Goal: Use online tool/utility: Use online tool/utility

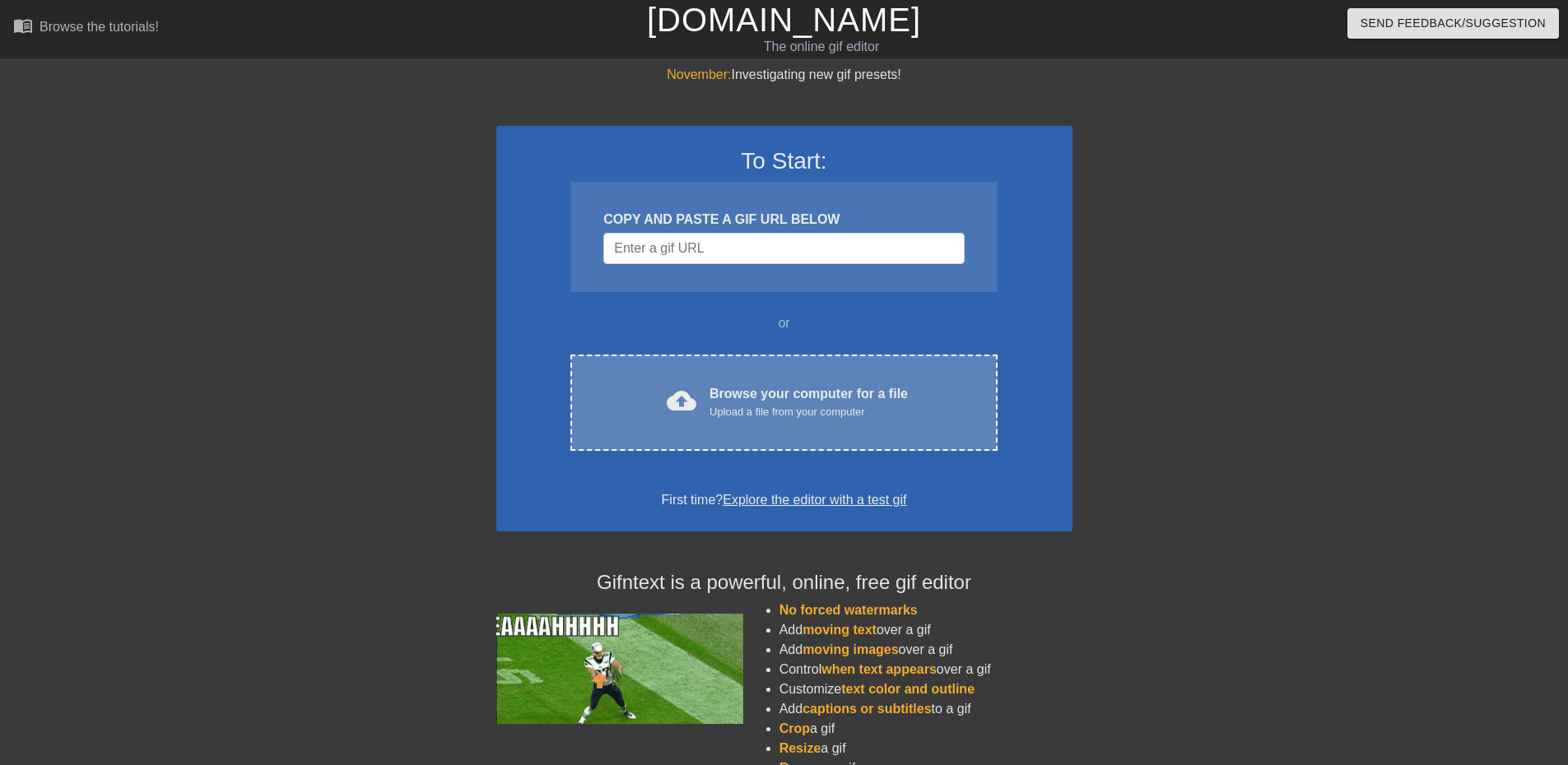
click at [748, 412] on div "Upload a file from your computer" at bounding box center [808, 412] width 198 height 16
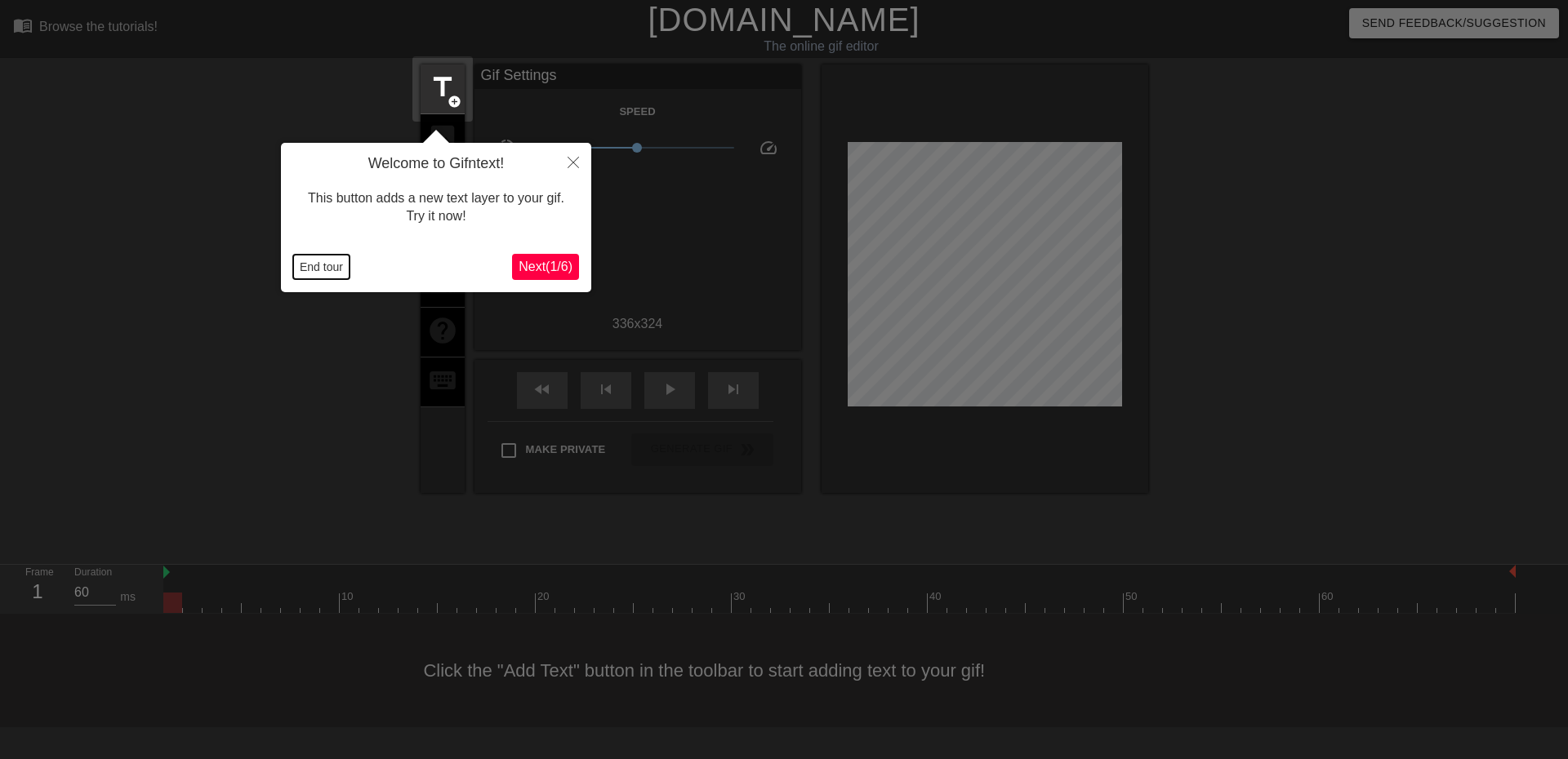
click at [315, 265] on button "End tour" at bounding box center [321, 266] width 56 height 24
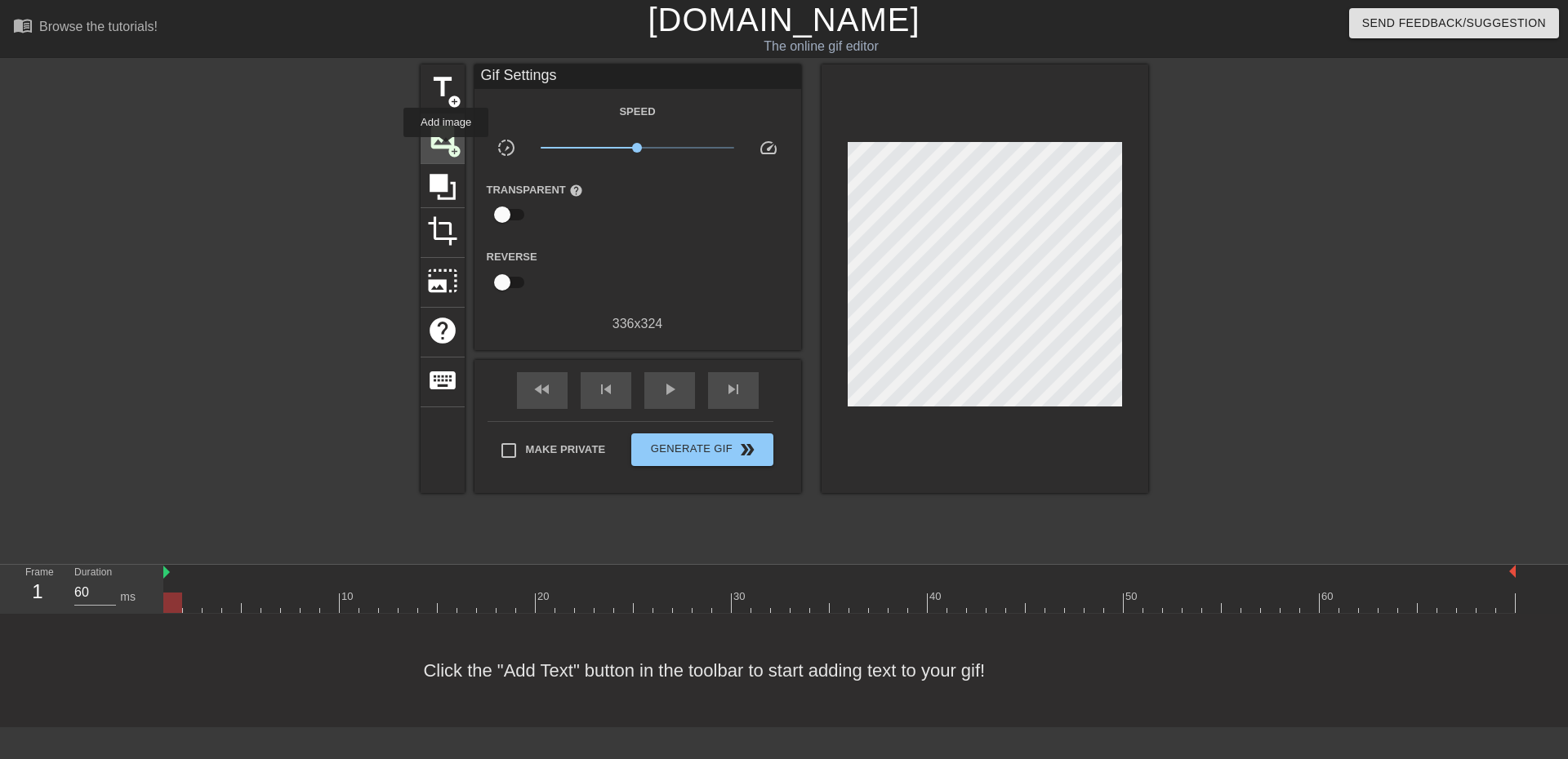
click at [446, 148] on span "image" at bounding box center [442, 137] width 31 height 31
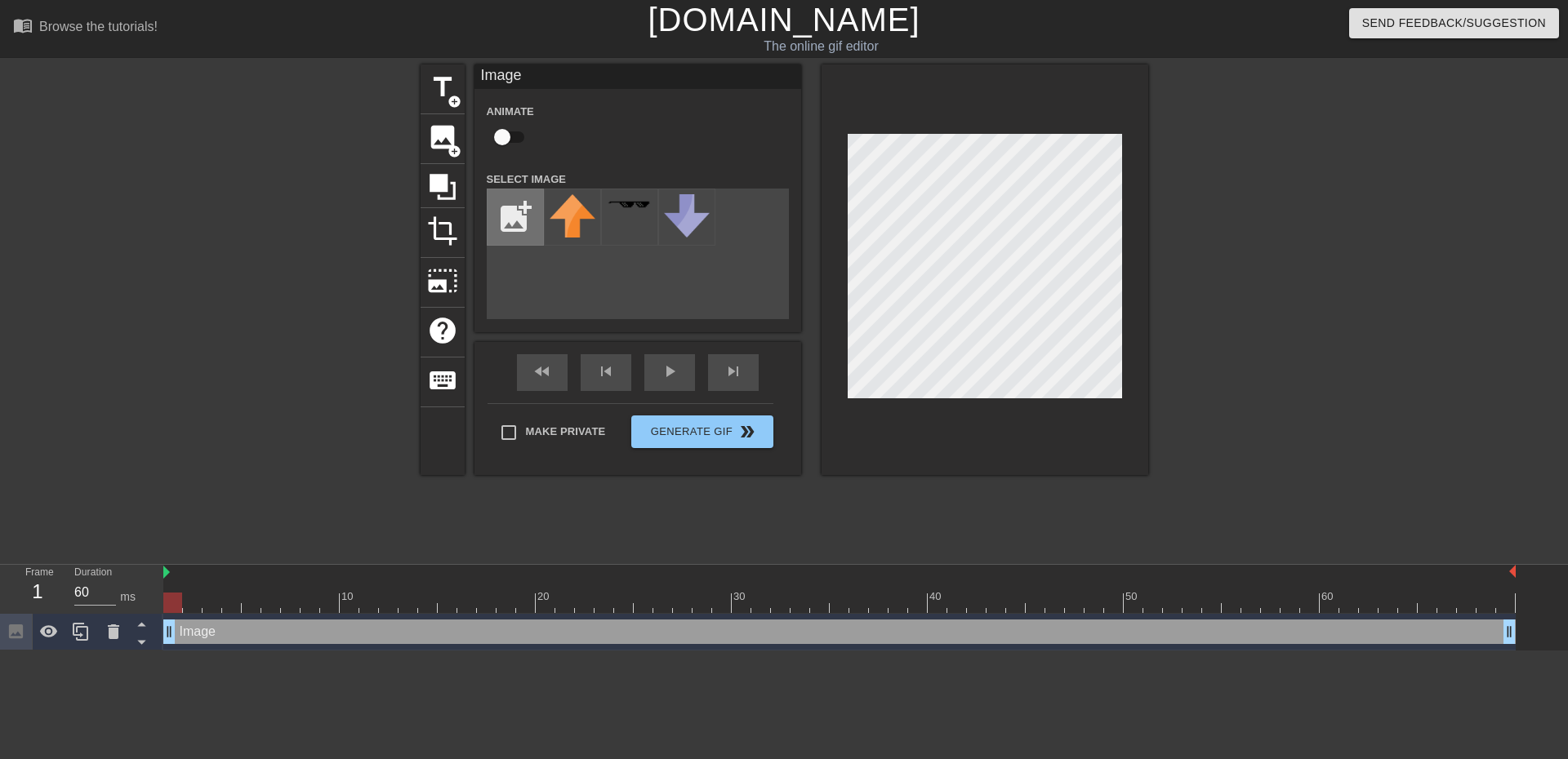
click at [508, 229] on input "file" at bounding box center [515, 217] width 55 height 55
type input "C:\fakepath\demon.jpg"
click at [569, 223] on img at bounding box center [572, 217] width 46 height 46
drag, startPoint x: 177, startPoint y: 610, endPoint x: 1519, endPoint y: 620, distance: 1342.0
click at [1519, 620] on div "10 20 30 40 50 60 Image drag_handle drag_handle" at bounding box center [866, 607] width 1405 height 85
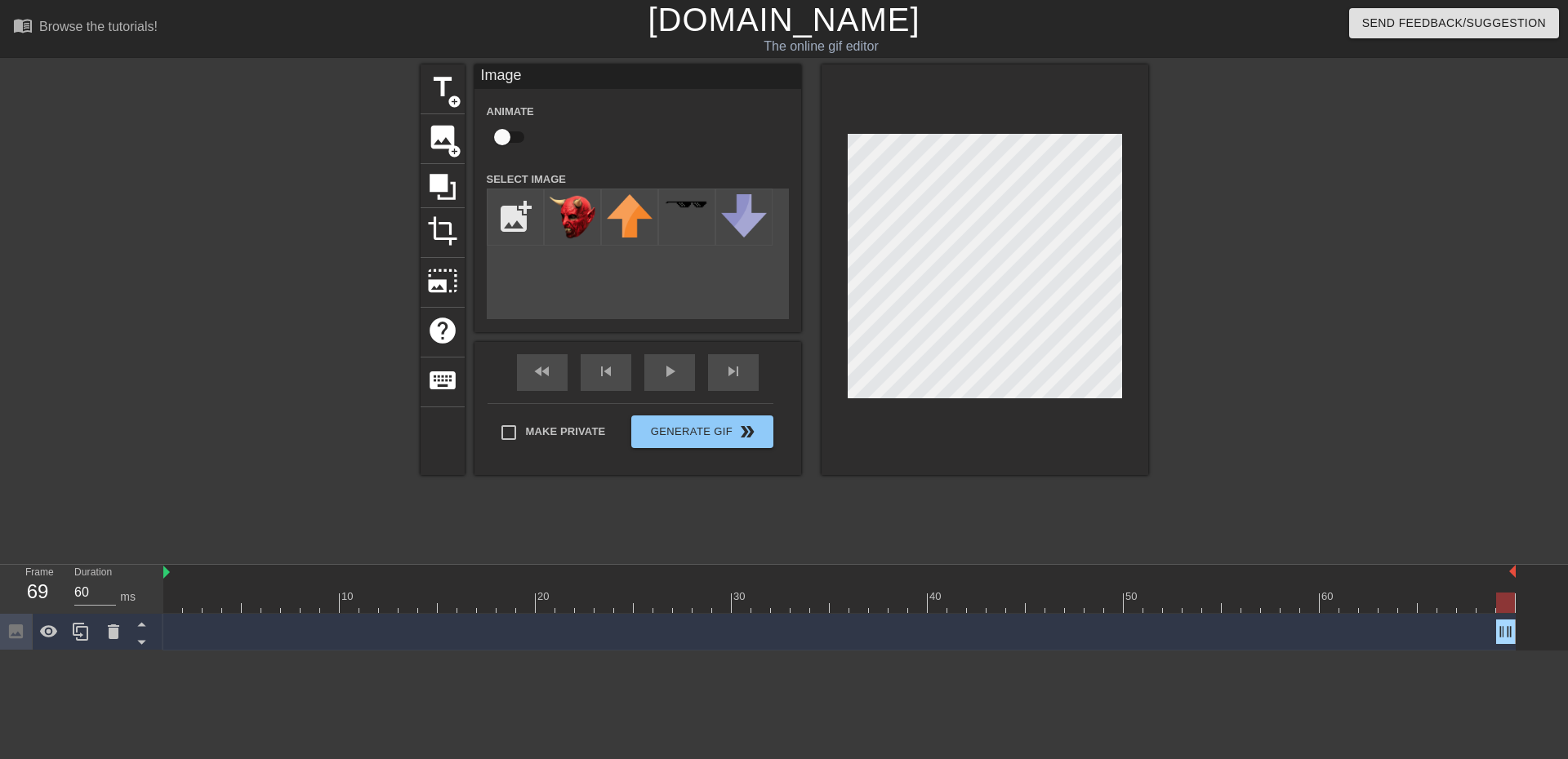
drag, startPoint x: 173, startPoint y: 636, endPoint x: 1621, endPoint y: 608, distance: 1448.3
click at [1555, 608] on html "menu_book Browse the tutorials! [DOMAIN_NAME] The online gif editor Send Feedba…" at bounding box center [784, 325] width 1568 height 651
click at [1327, 349] on div at bounding box center [1291, 309] width 245 height 490
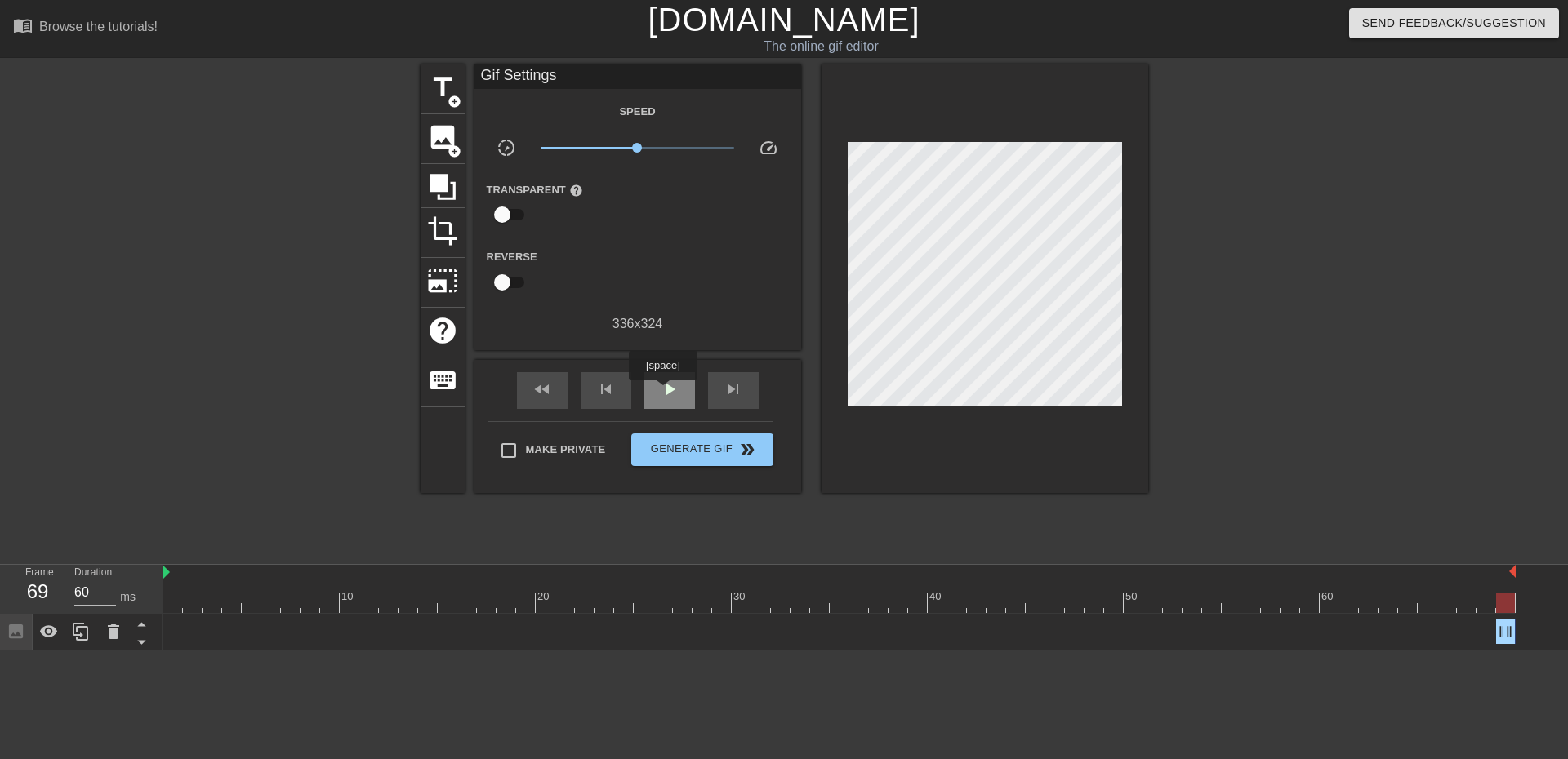
click at [662, 392] on span "play_arrow" at bounding box center [669, 389] width 19 height 19
drag, startPoint x: 1503, startPoint y: 627, endPoint x: 1477, endPoint y: 646, distance: 32.2
click at [1479, 648] on div "Image drag_handle drag_handle" at bounding box center [840, 632] width 1353 height 37
drag, startPoint x: 1503, startPoint y: 639, endPoint x: 1441, endPoint y: 626, distance: 63.3
click at [1476, 640] on div "Image drag_handle drag_handle" at bounding box center [840, 632] width 1353 height 24
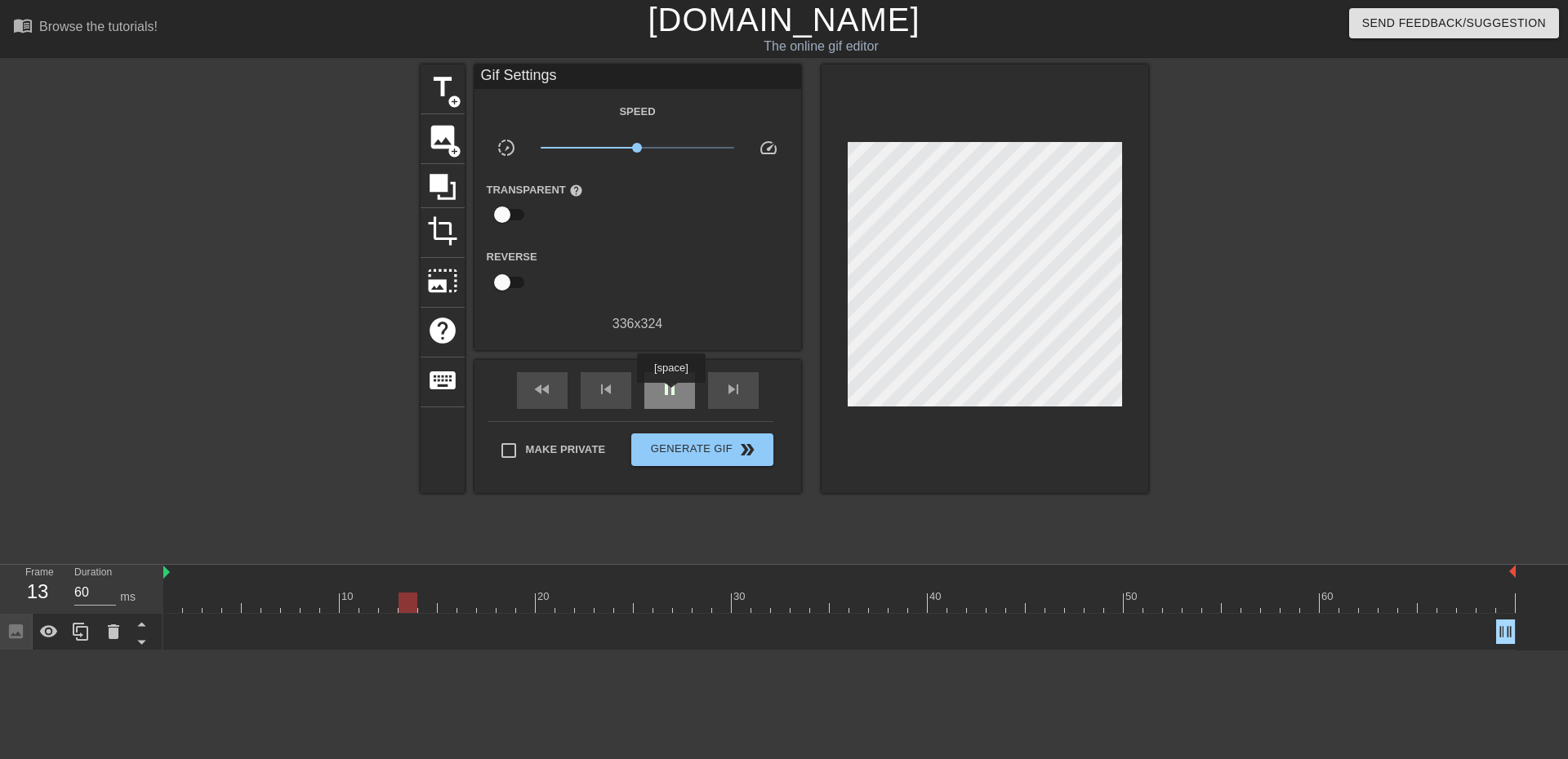
click at [670, 395] on span "pause" at bounding box center [669, 389] width 19 height 19
drag, startPoint x: 1503, startPoint y: 627, endPoint x: 1466, endPoint y: 638, distance: 38.6
click at [1467, 639] on div "Image drag_handle drag_handle" at bounding box center [840, 632] width 1353 height 24
drag, startPoint x: 1499, startPoint y: 631, endPoint x: 1480, endPoint y: 632, distance: 19.0
click at [668, 385] on span "play_arrow" at bounding box center [669, 389] width 19 height 19
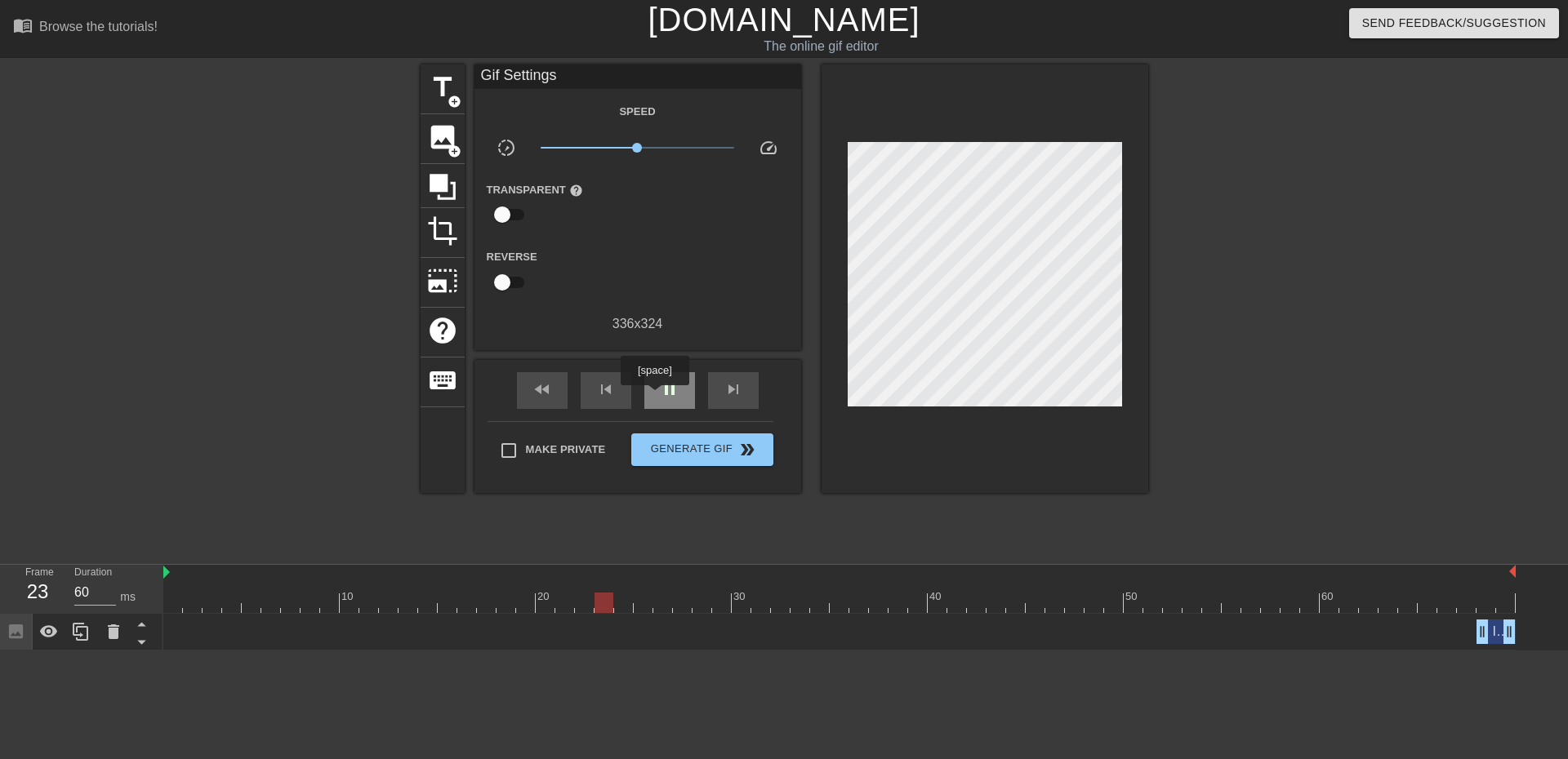
click at [655, 397] on div "pause" at bounding box center [670, 390] width 50 height 37
drag, startPoint x: 638, startPoint y: 605, endPoint x: 112, endPoint y: 606, distance: 526.0
click at [116, 607] on div "Frame 1 Duration 60 ms 10 20 30 40 50 60 Image drag_handle drag_handle" at bounding box center [784, 607] width 1568 height 85
click at [448, 101] on span "add_circle" at bounding box center [454, 101] width 14 height 14
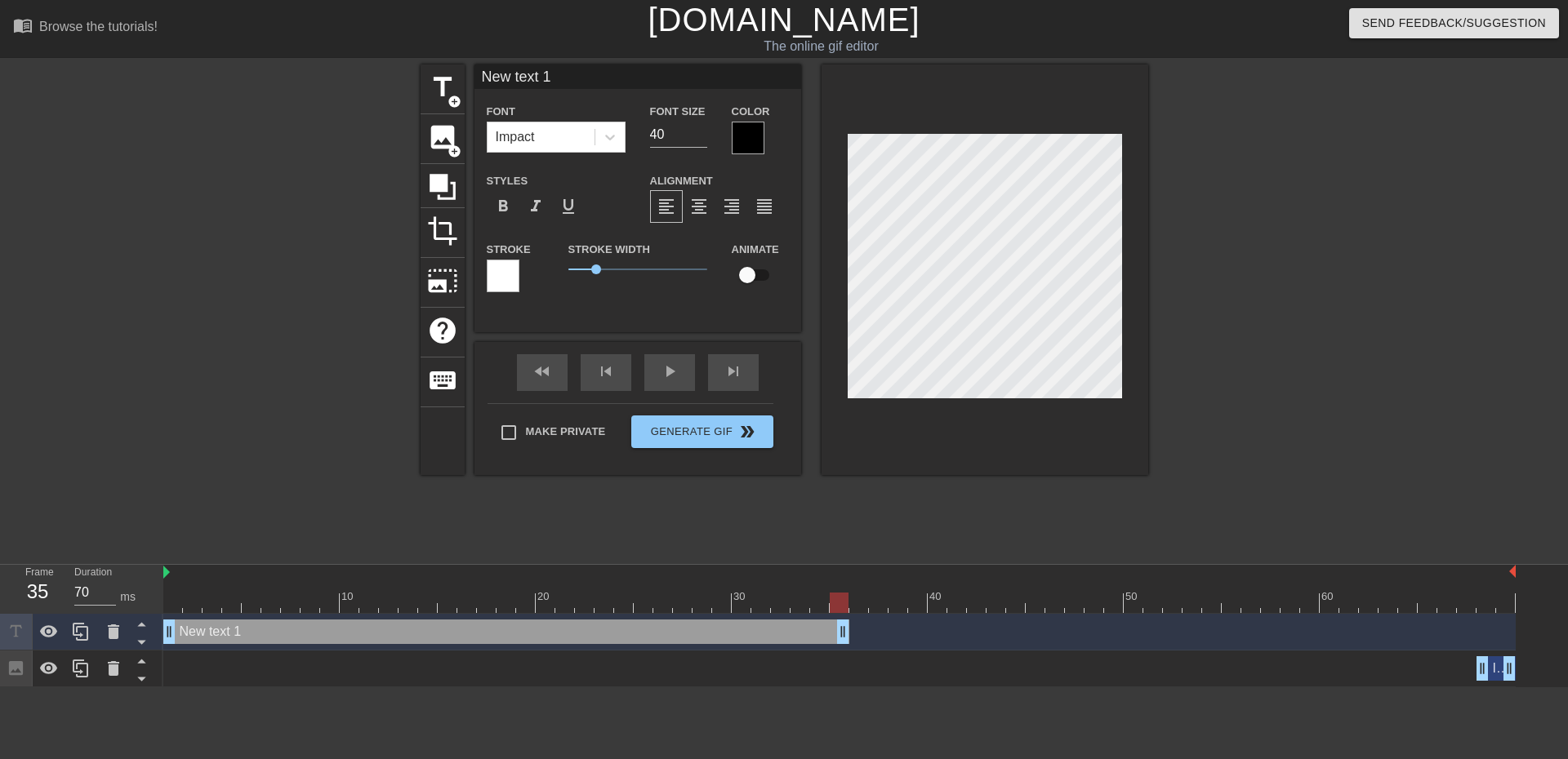
type input "60"
drag, startPoint x: 1508, startPoint y: 637, endPoint x: 894, endPoint y: 562, distance: 618.6
type input "I"
type textarea "I"
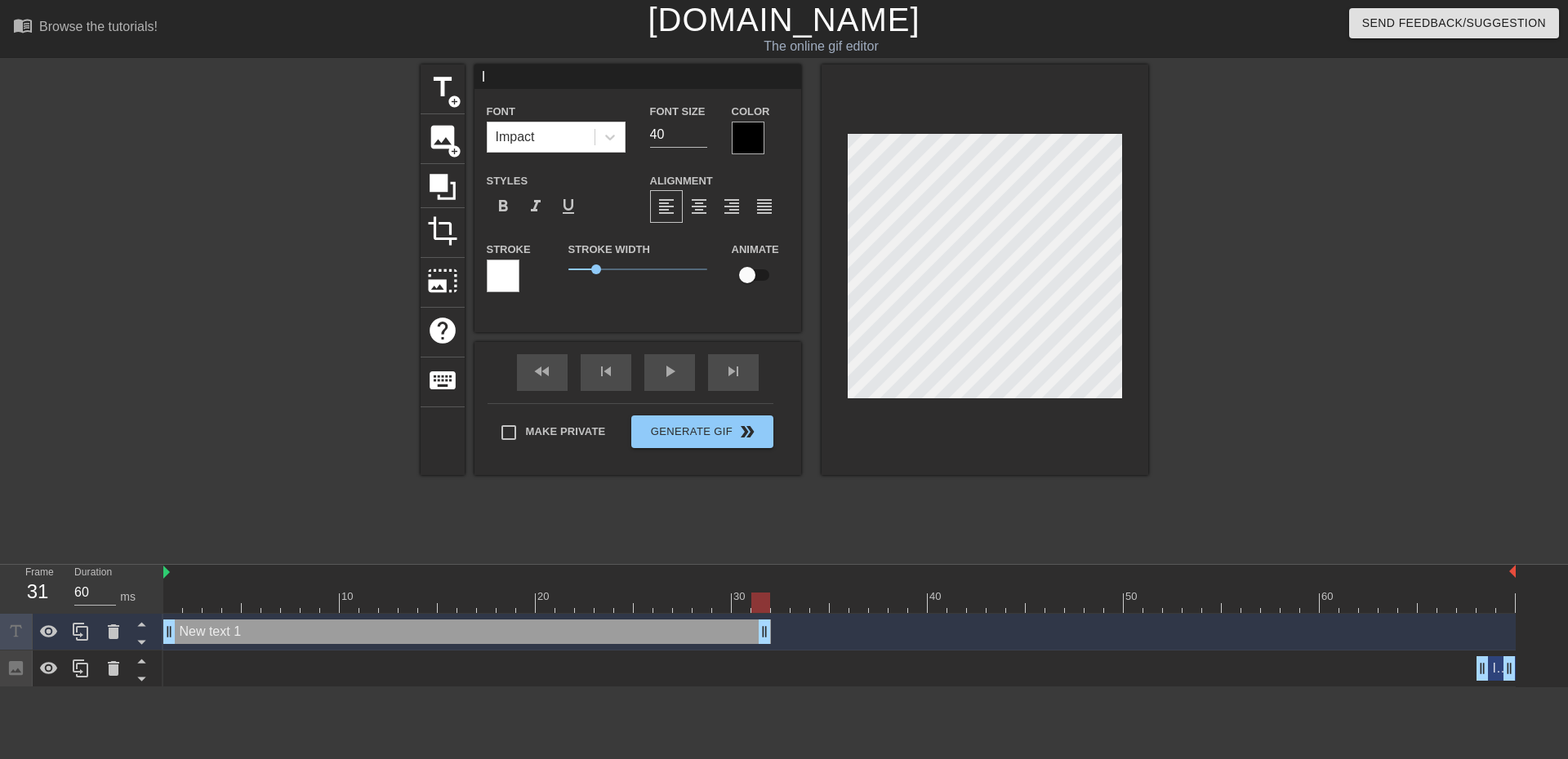
type input "I"
type textarea "I"
type input "I s"
type textarea "I s"
type input "I sa"
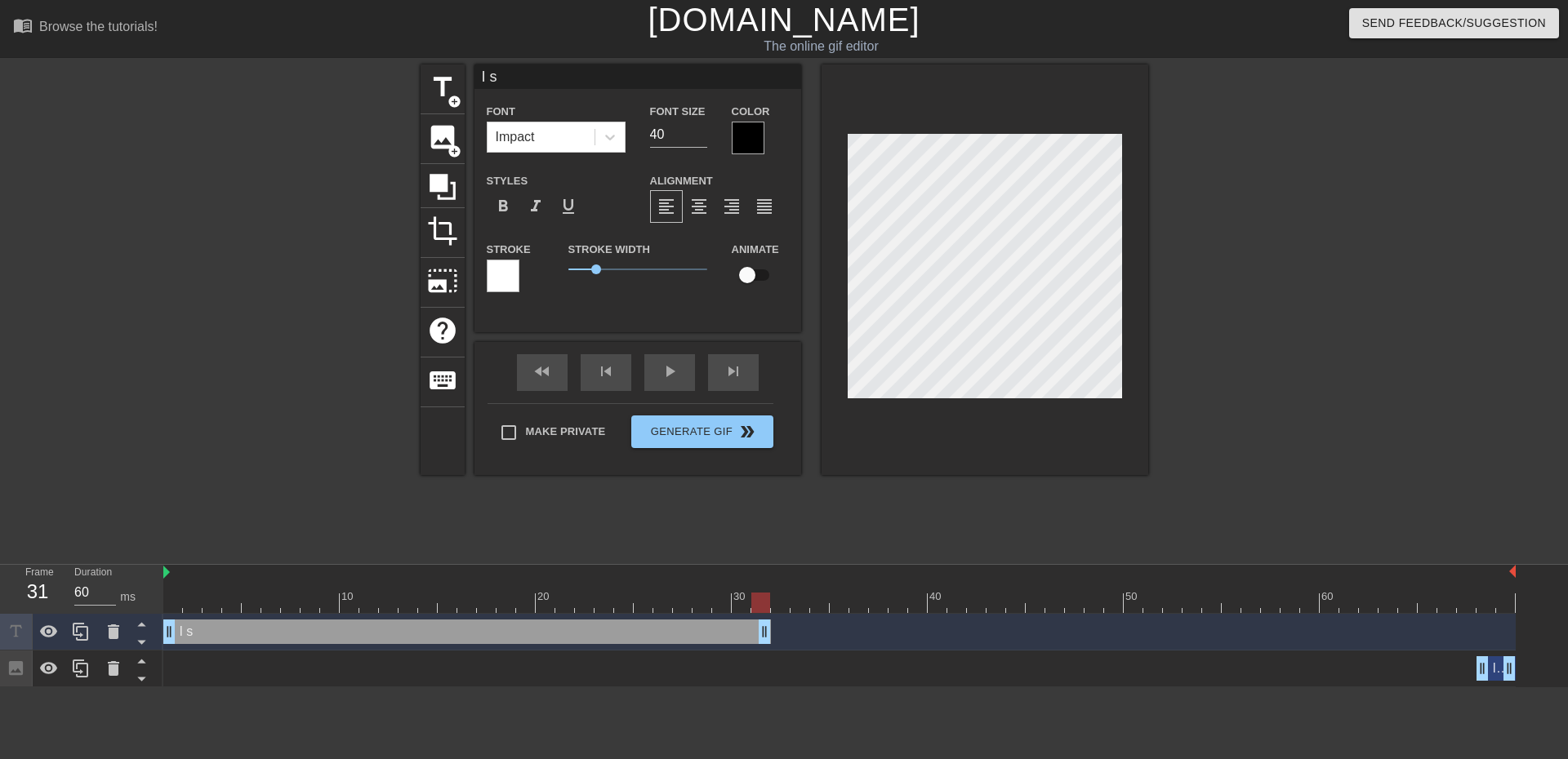
type textarea "I sa"
type input "I sai"
type textarea "I sai"
type input "I said"
type textarea "I said"
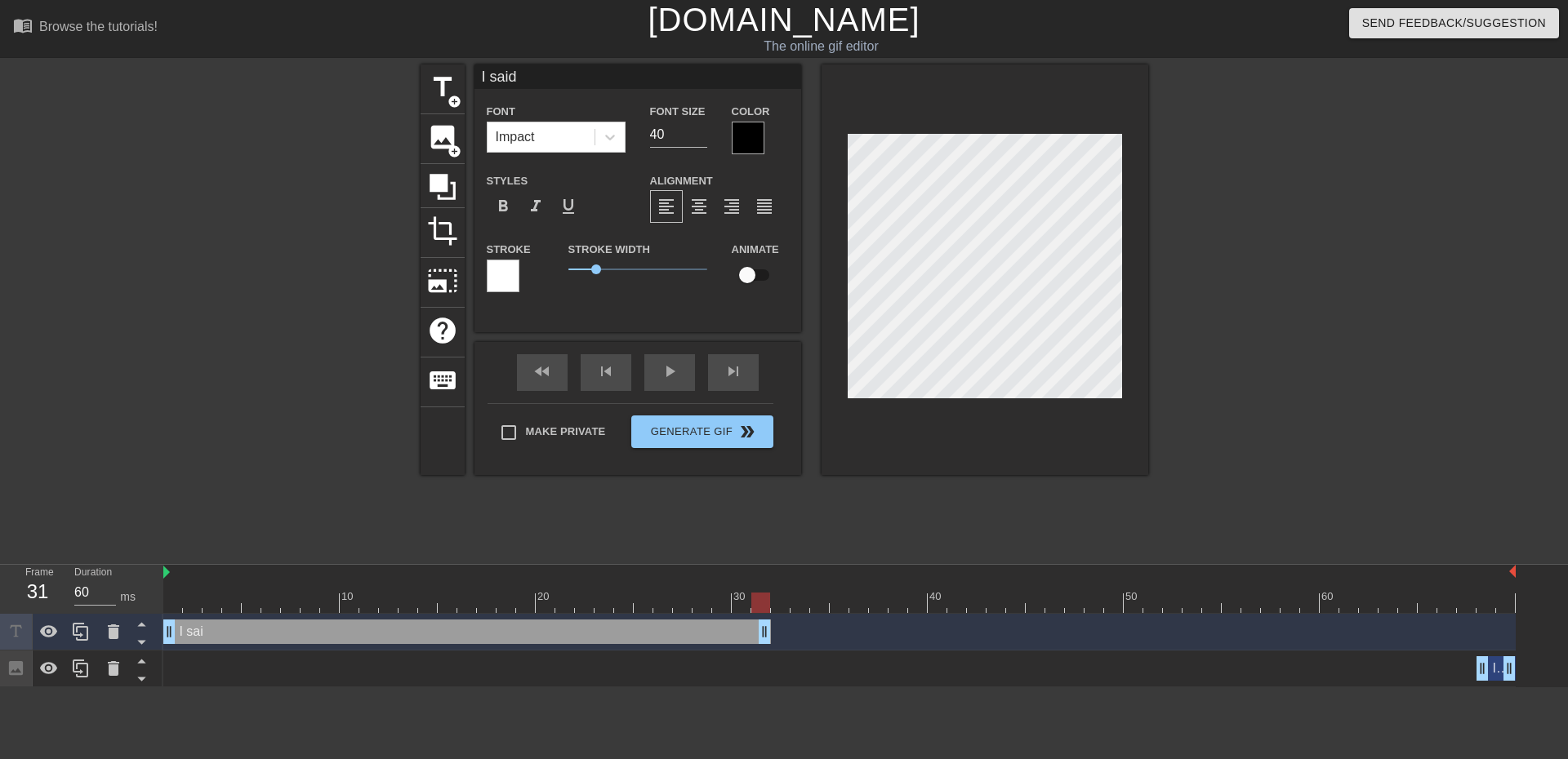
scroll to position [3, 3]
type input "I said"
type textarea "I said"
type input "I said d"
type textarea "I said do"
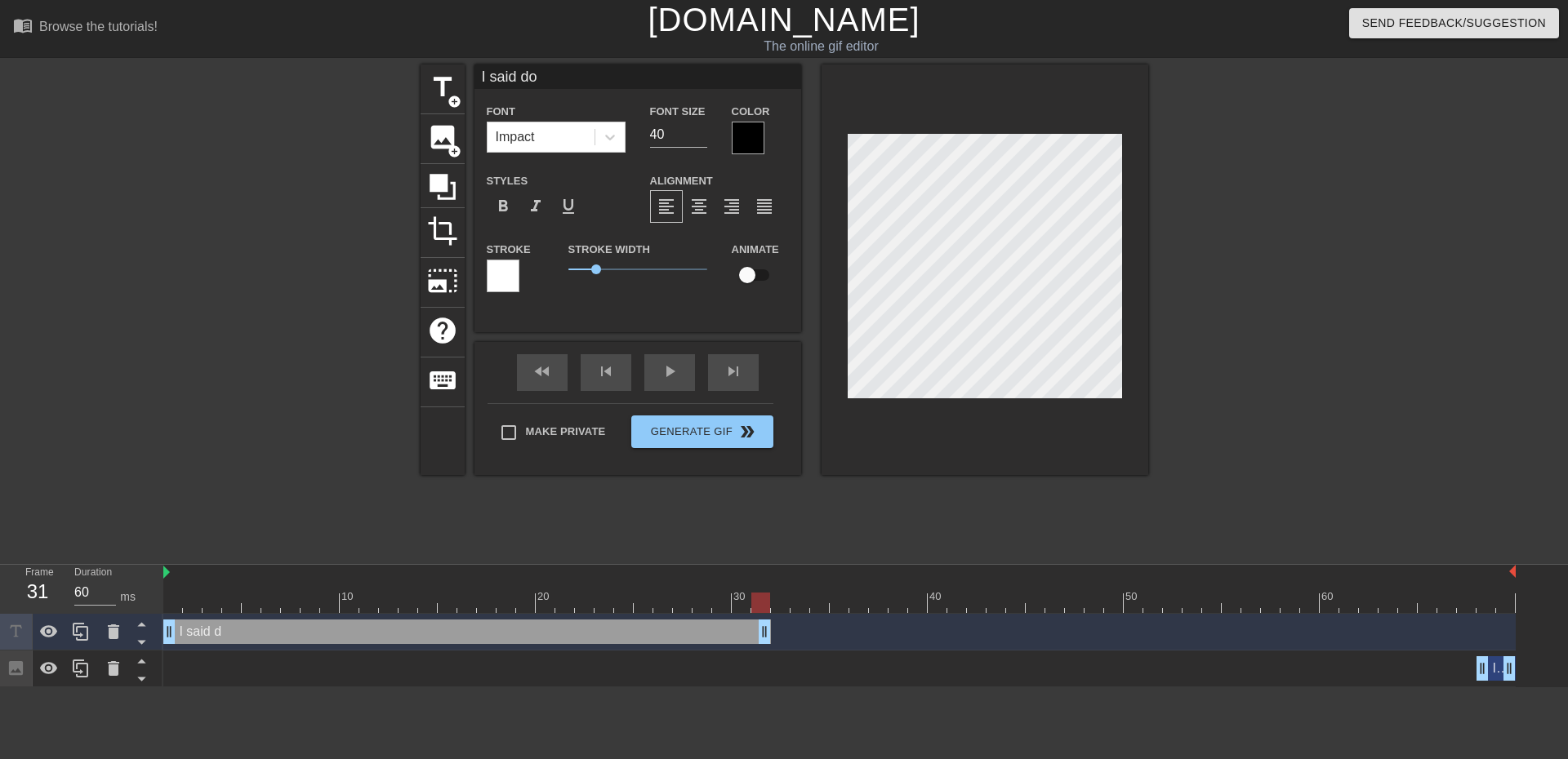
type input "I said don"
type textarea "I said don"
type input "I said don'"
type textarea "I said don'"
type input "I said don't"
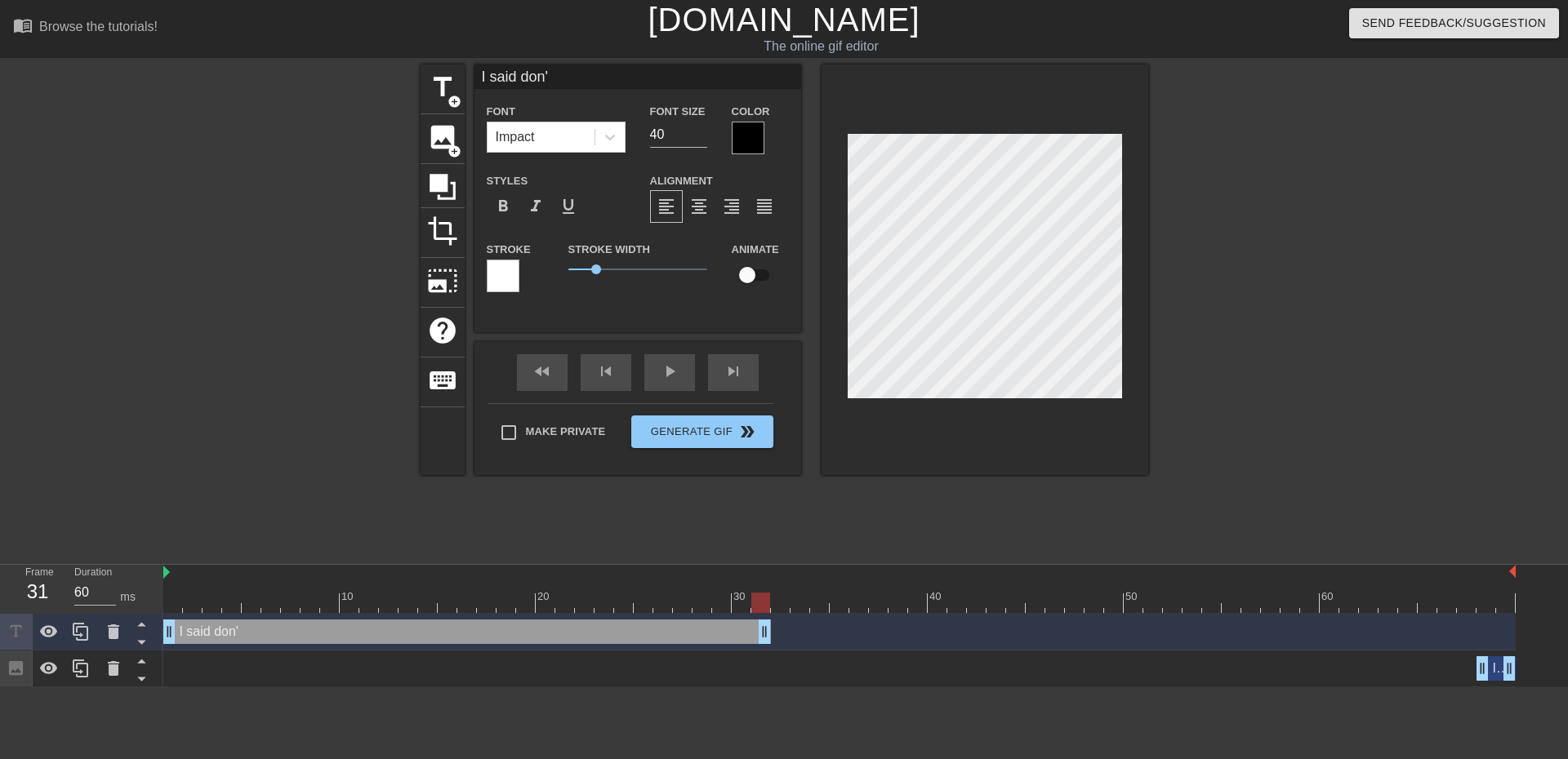
type textarea "I said don't"
type input "I said don't"
type textarea "I said don't"
type input "I said don't t"
type textarea "I said don't t"
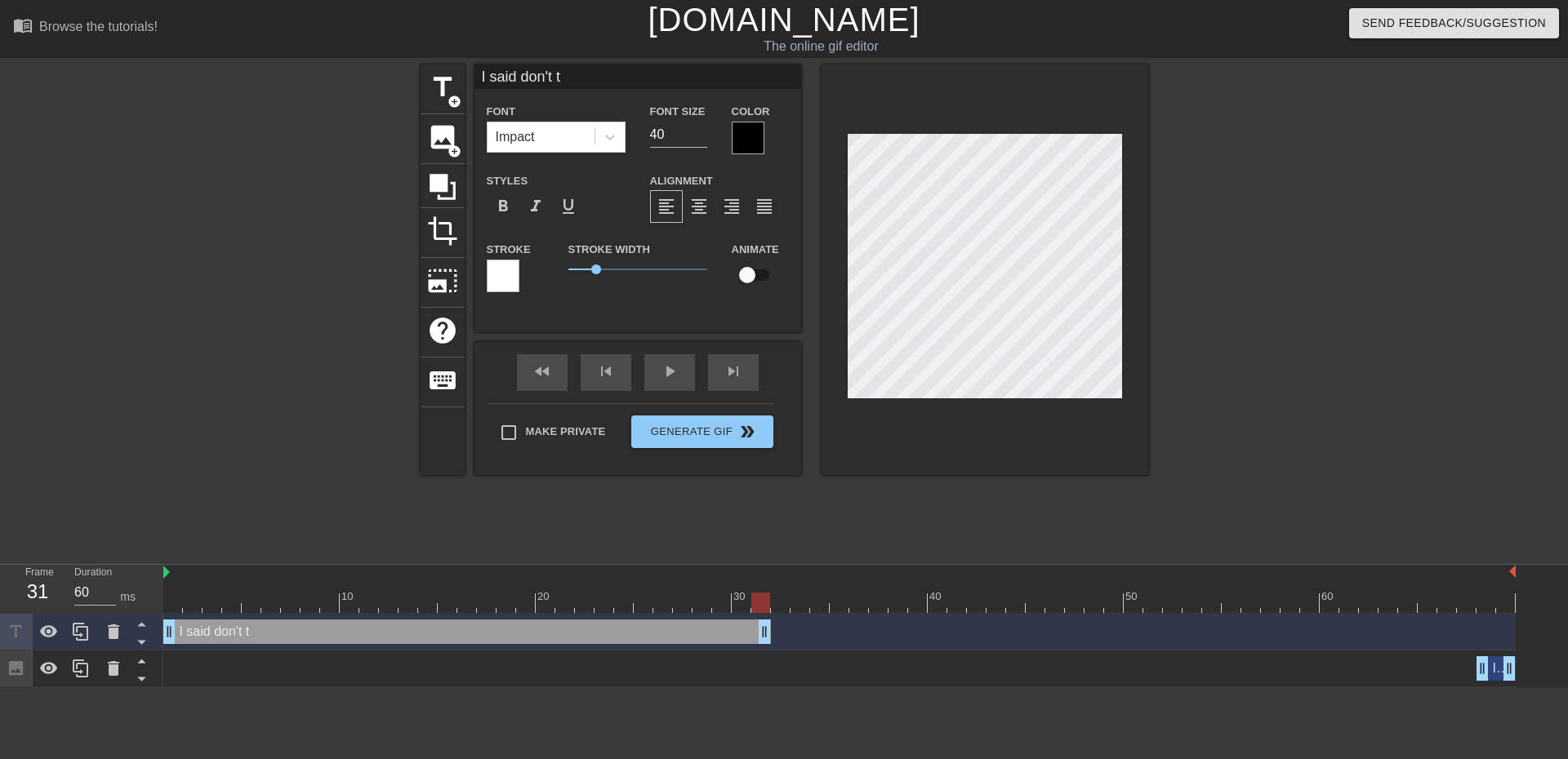
type input "I said don't to"
type textarea "I said don't to"
type input "I said don't tou"
type textarea "I said don't tou"
type input "I said don't touc"
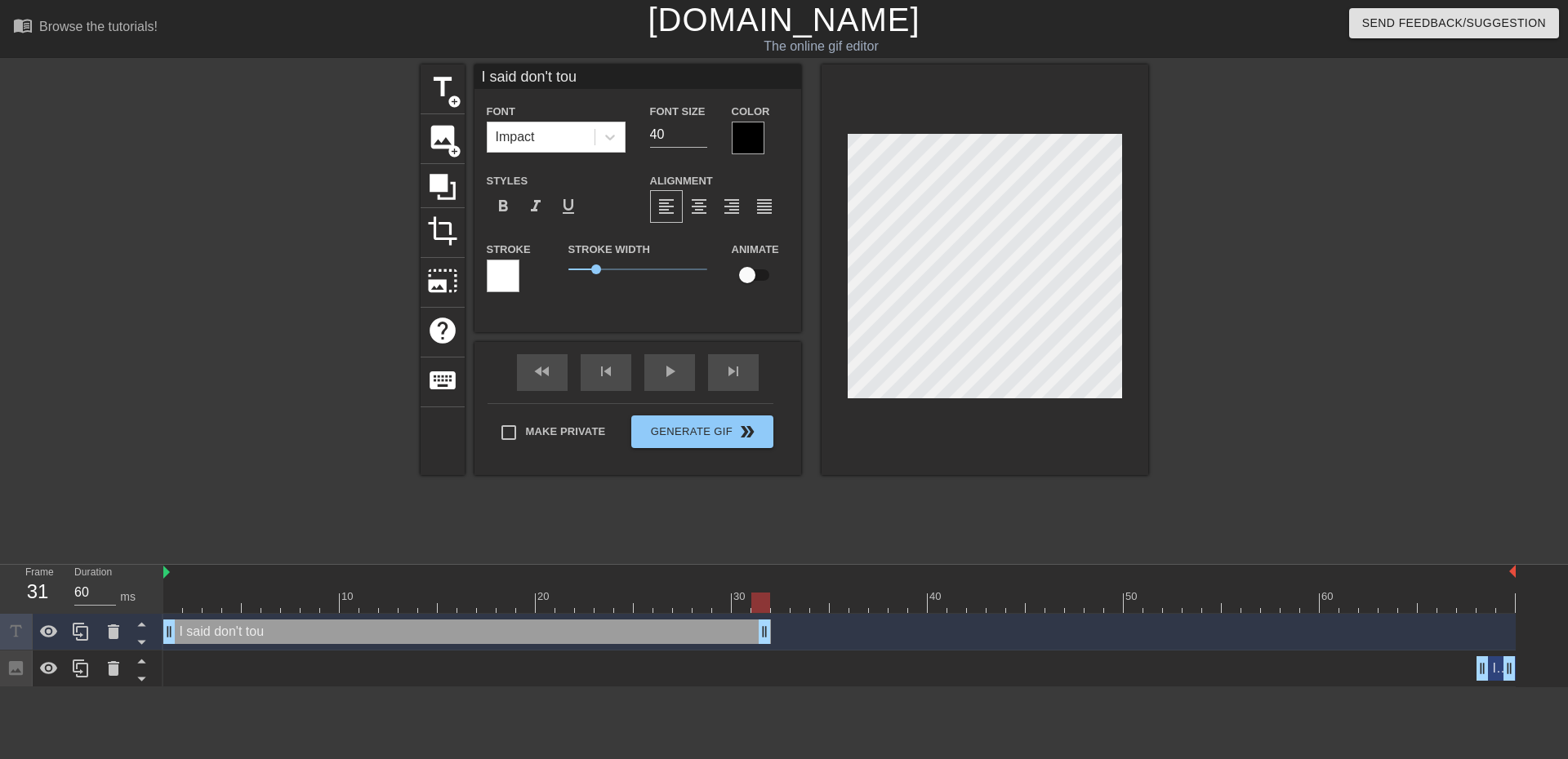
type textarea "I said don't touc"
type input "I said don't touch"
type textarea "I said don't touch"
type input "I said don't touch"
type textarea "I said don't touch"
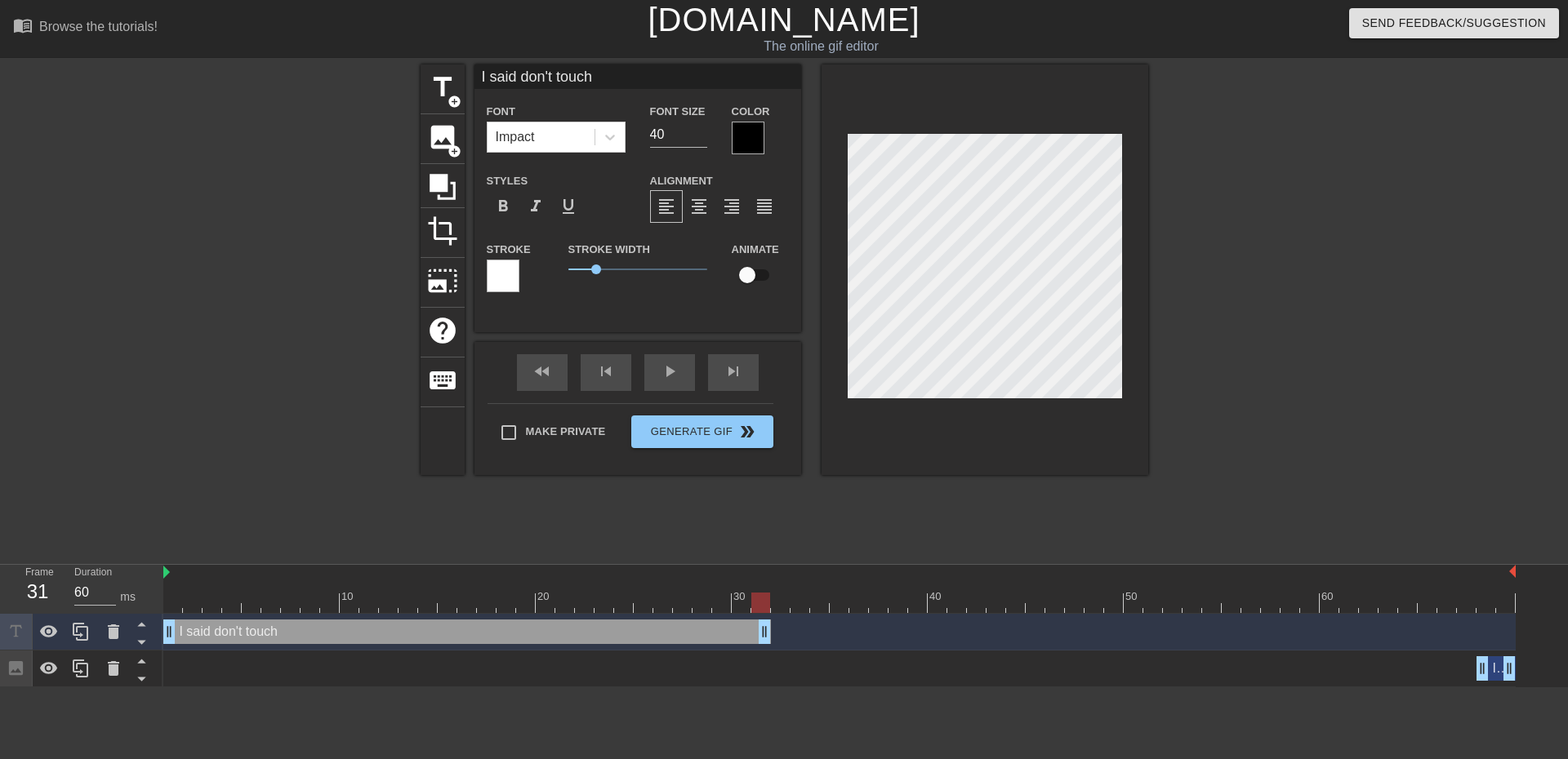
type input "I said don't touch m"
type textarea "I said don't touch m"
type input "I said don't touch me"
type textarea "I said don't touch me"
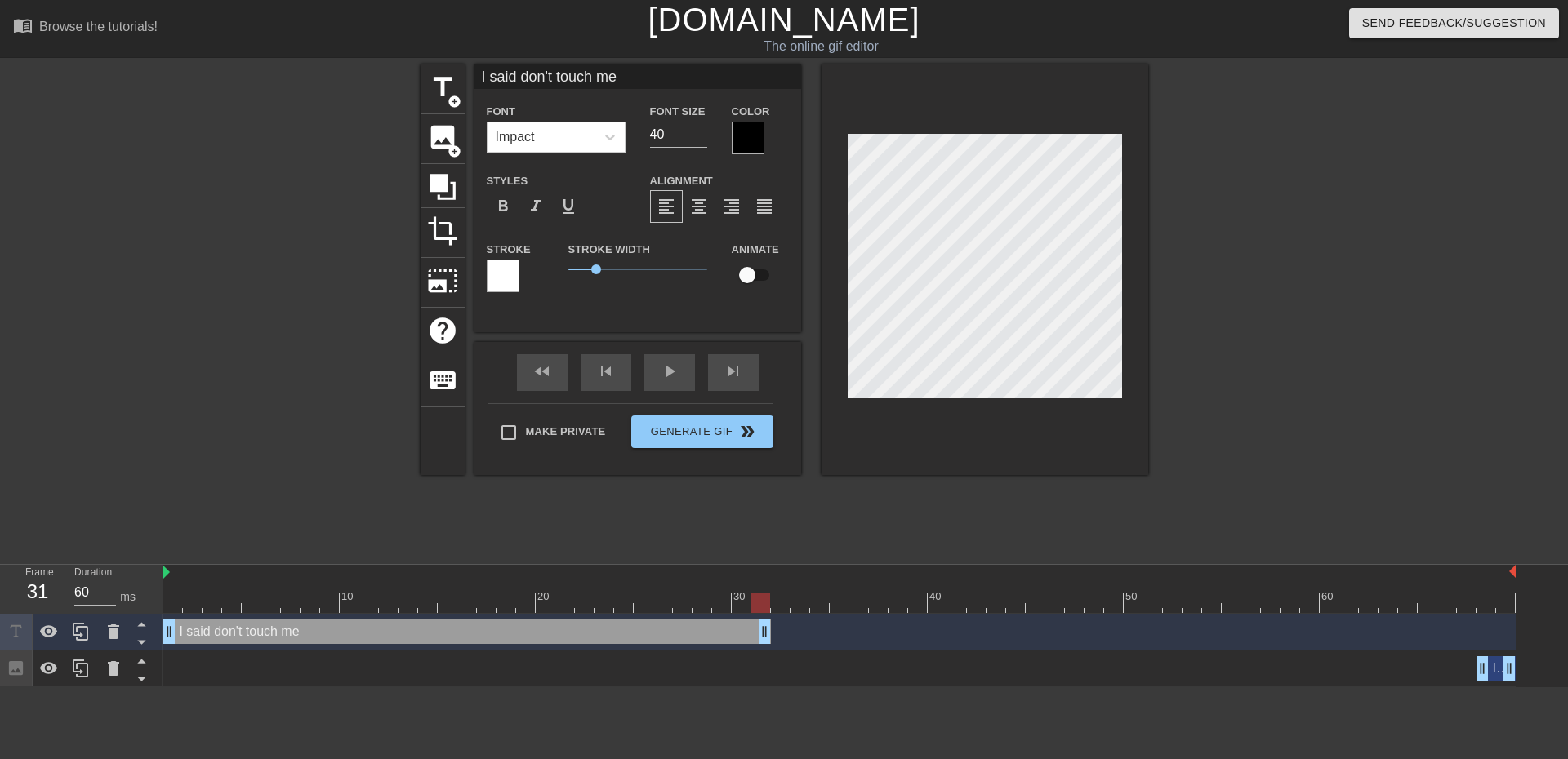
type input "I said don't touch me"
type textarea "I said don't touch me"
type input "I said don't touch me"
type textarea "I said don't touch me"
type input "I said don't touch m"
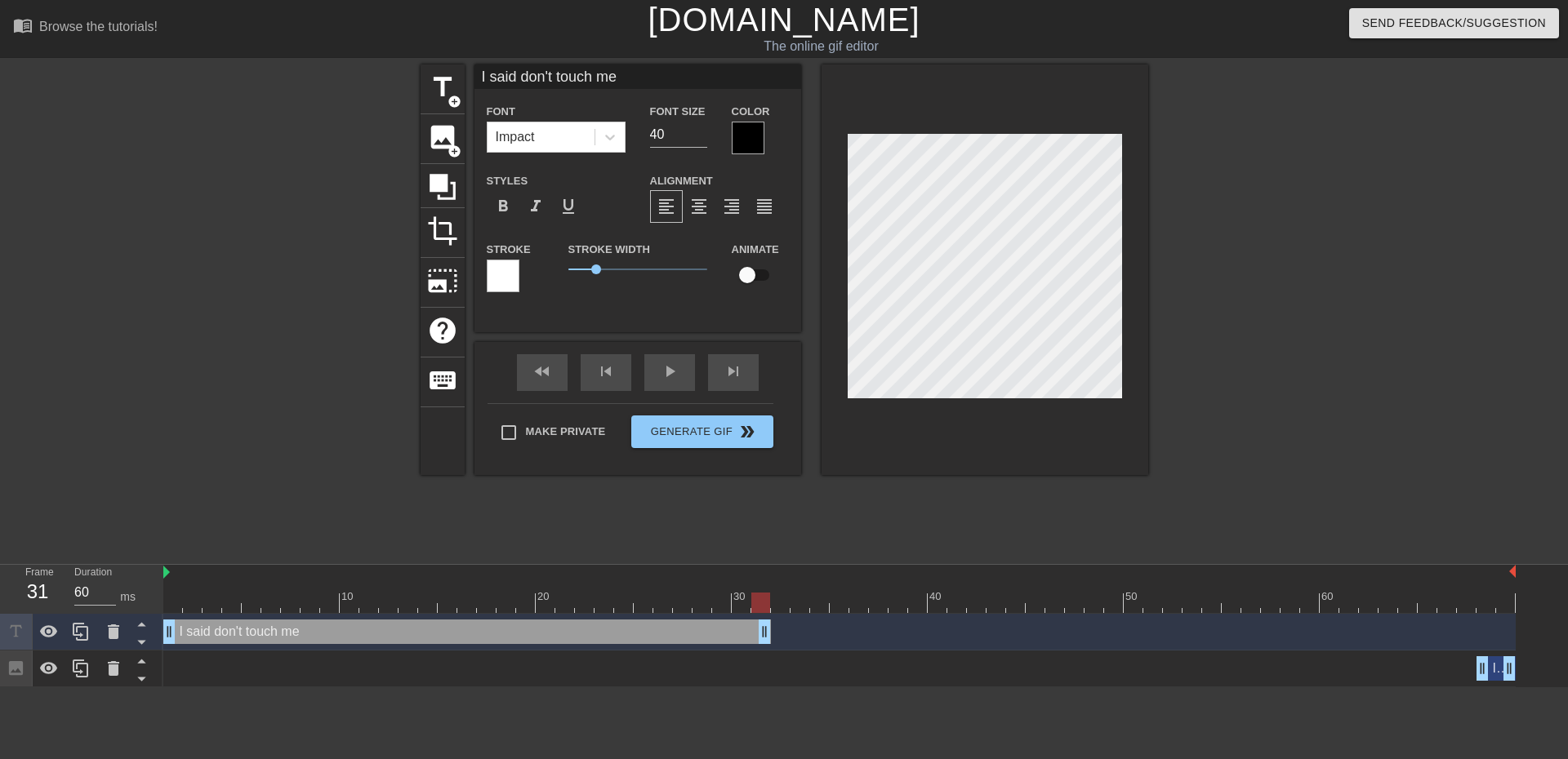
type textarea "I said don't touch m"
type input "I said don't touch"
type textarea "I said don't touch"
type input "I said don't touch"
type textarea "I said don't touch"
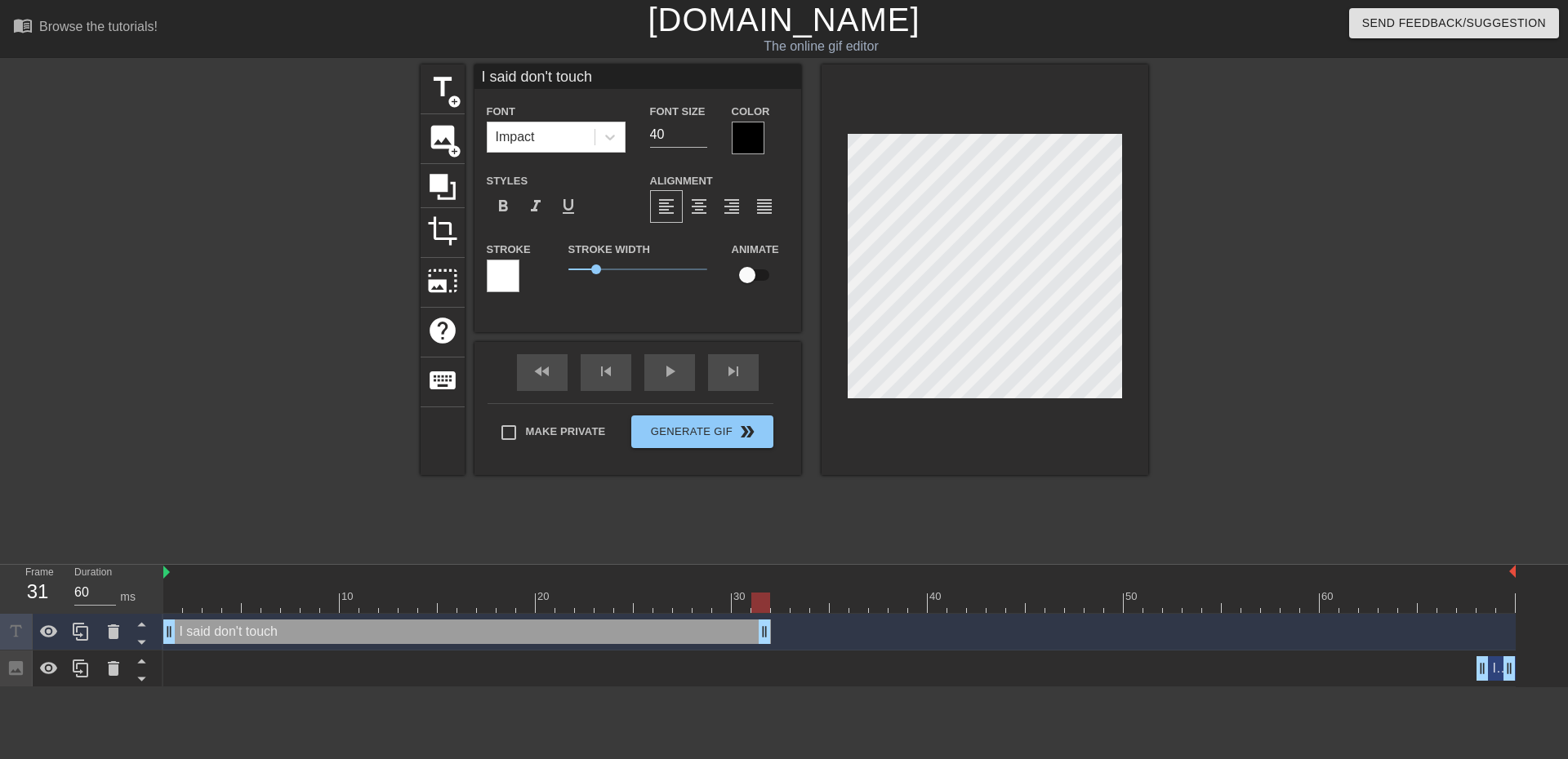
type input "I said don't touc"
type textarea "I said don't touc"
type input "I said don't tou"
type textarea "I said don't tou"
type input "I said don't to"
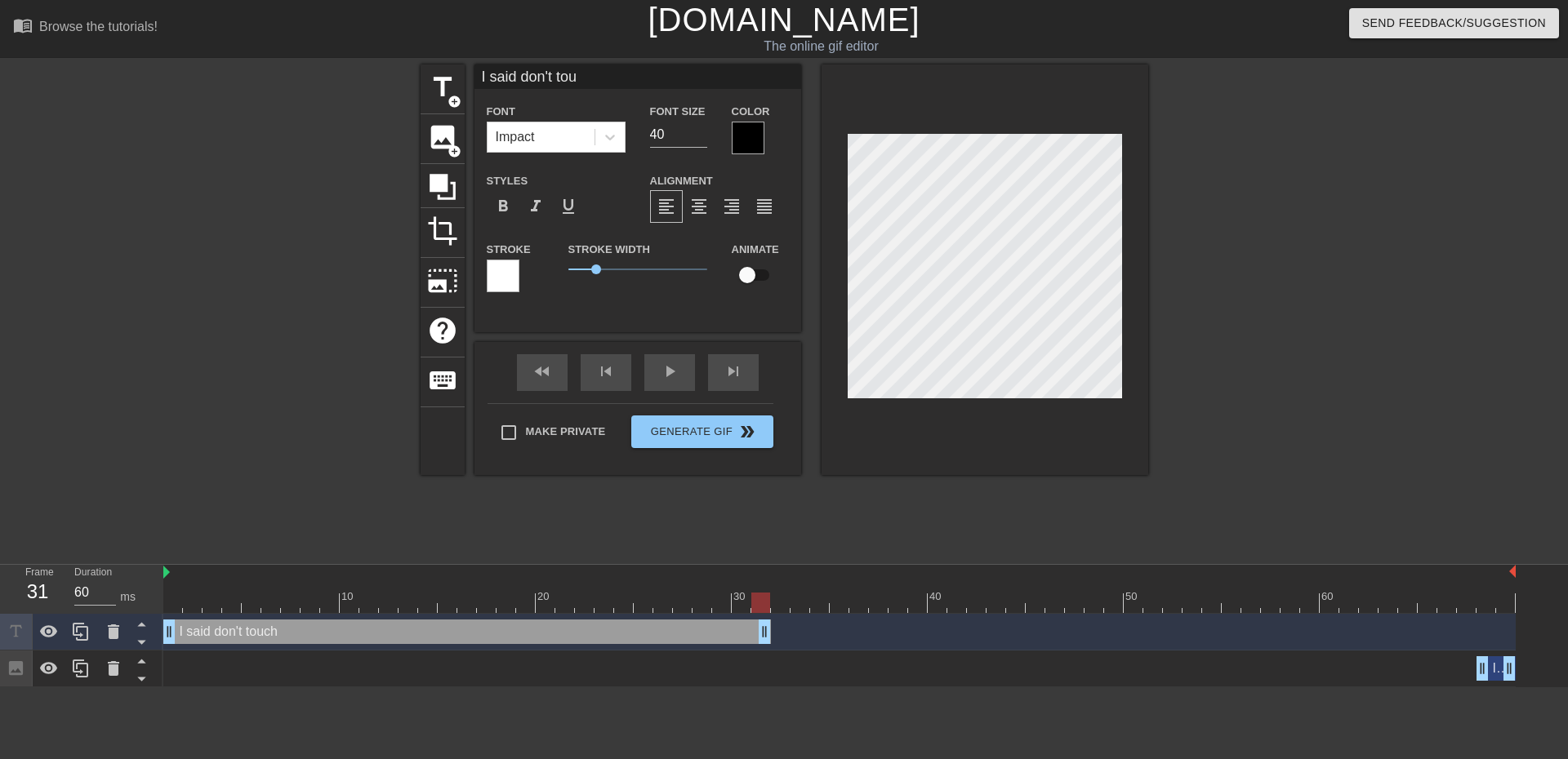
type textarea "I said don't to"
type input "I said don't t"
type textarea "I said don't t"
type input "I said don't"
type textarea "I said don't"
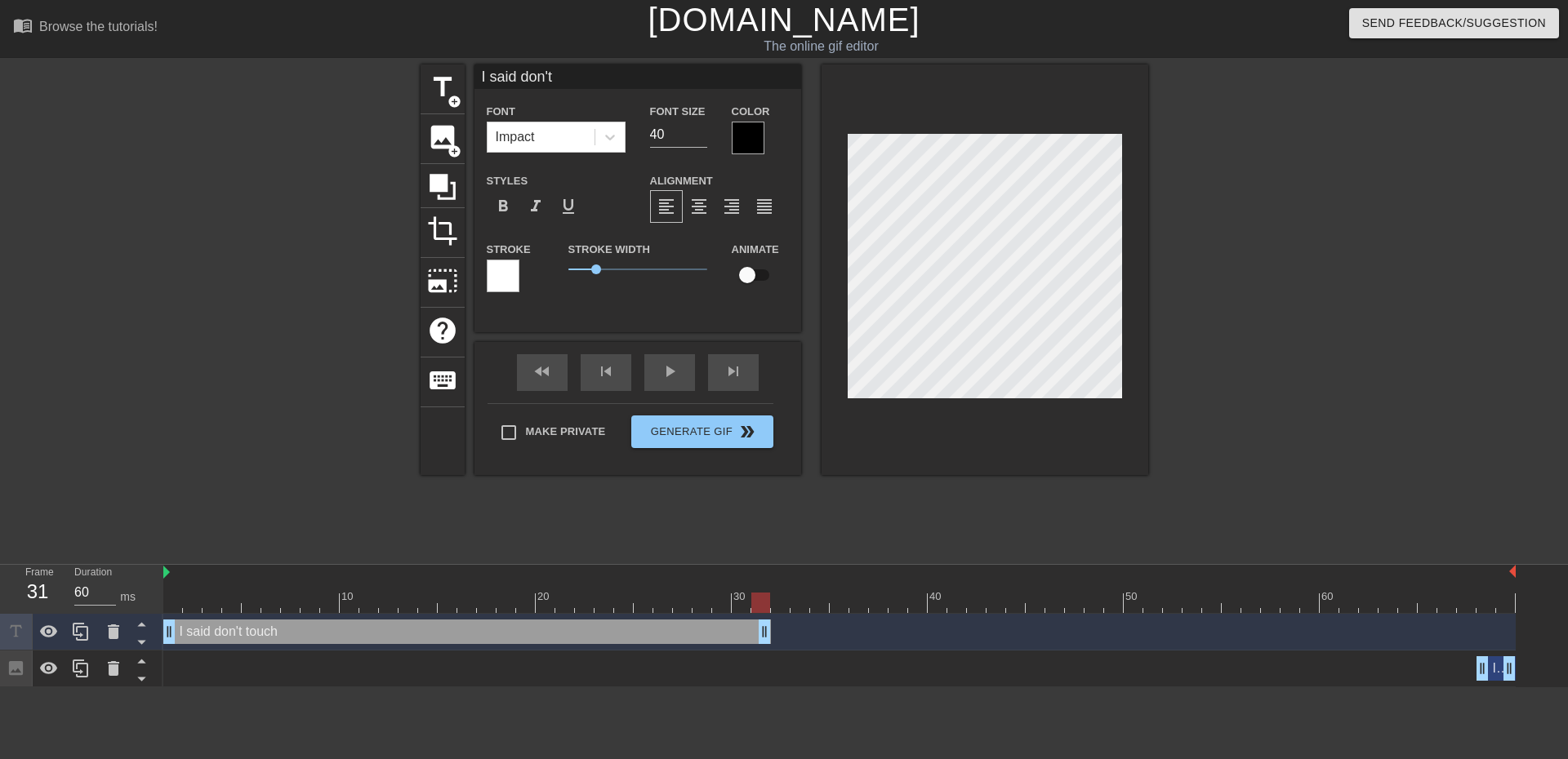
type input "I said don't"
type textarea "I said don't"
type input "I said don'"
type textarea "I said don'"
type input "I said don"
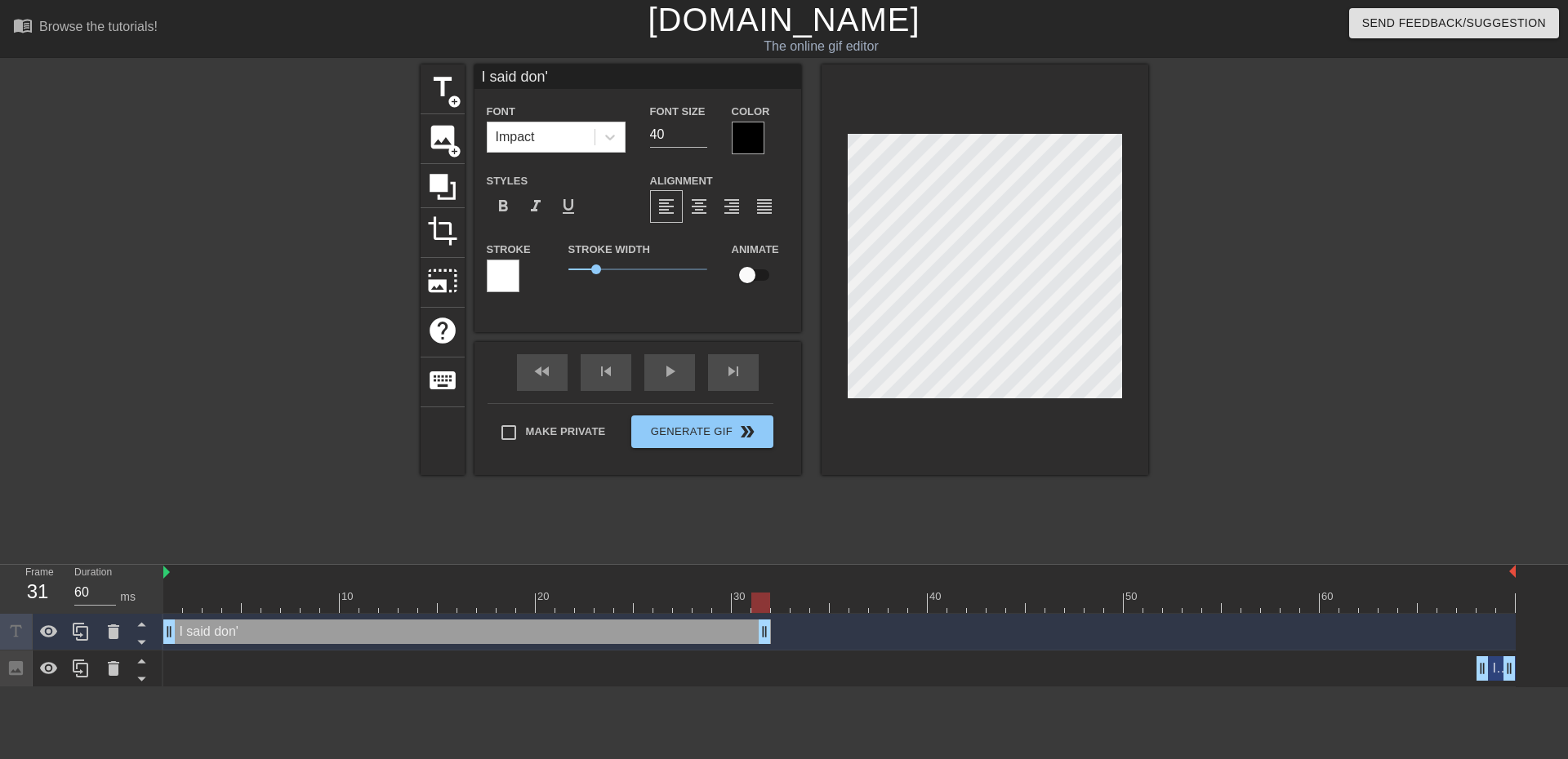
type textarea "I said don"
type input "I said do"
type textarea "I said do"
type input "I said d"
type textarea "I said d"
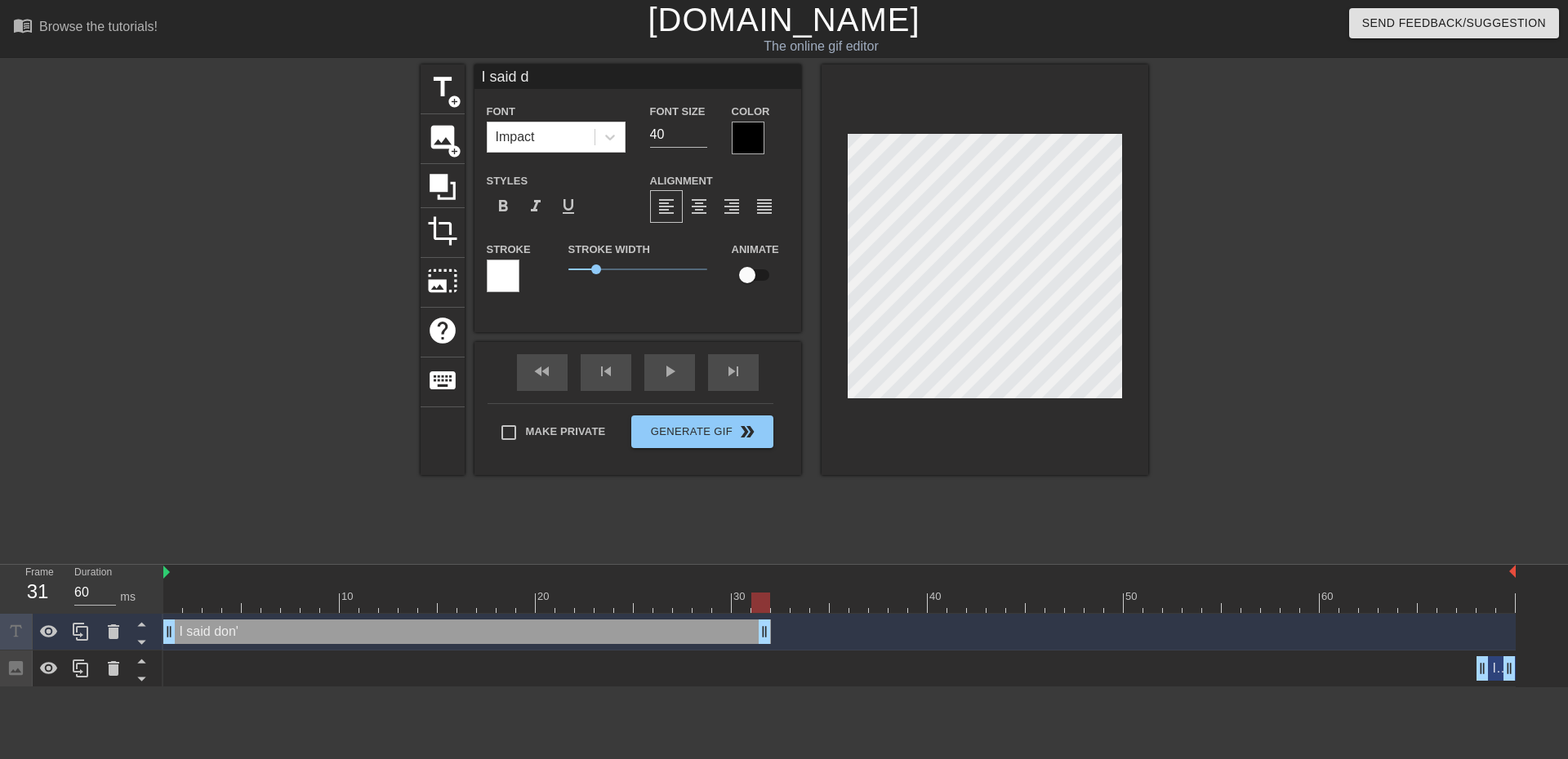
type input "I said"
type textarea "I said"
type input "I said"
type textarea "I said"
type input "I sai"
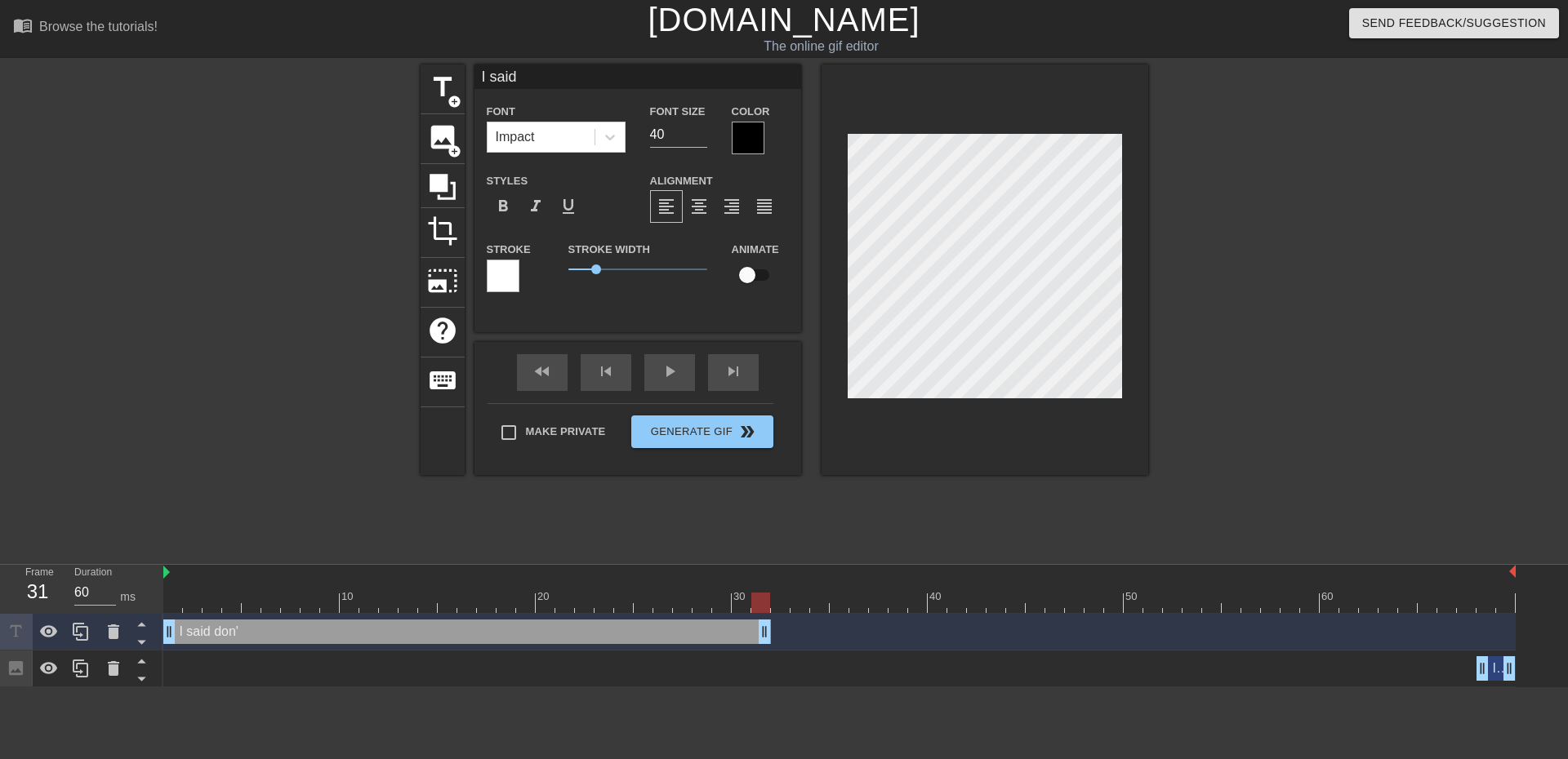
type textarea "I sai"
type input "I sa"
type textarea "I sa"
type input "I s"
type textarea "I s"
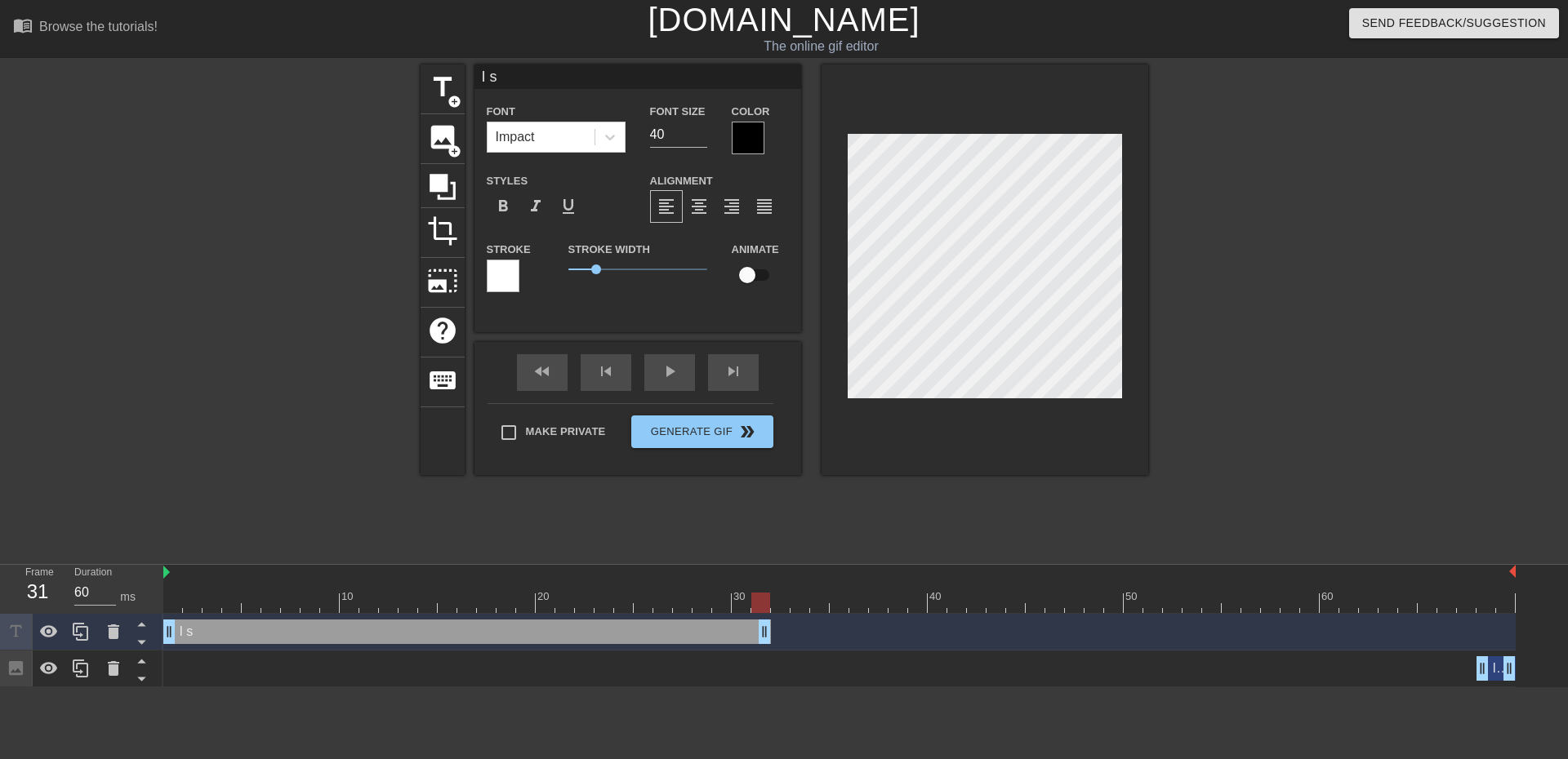
type input "I"
type textarea "I"
type input "I"
type textarea "I"
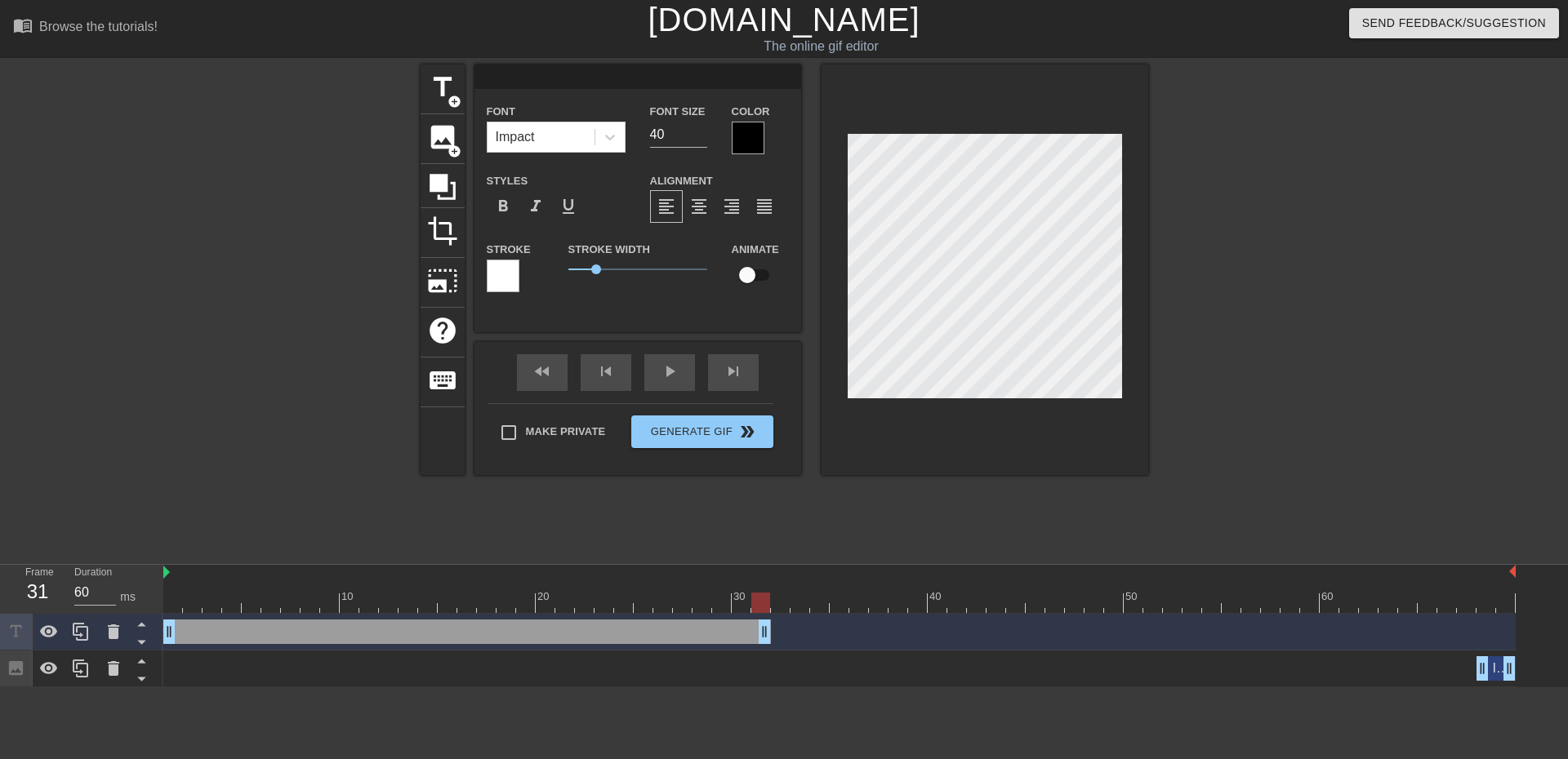
type input "p"
type textarea "p"
type input "pe"
type textarea "pe"
type input "pet"
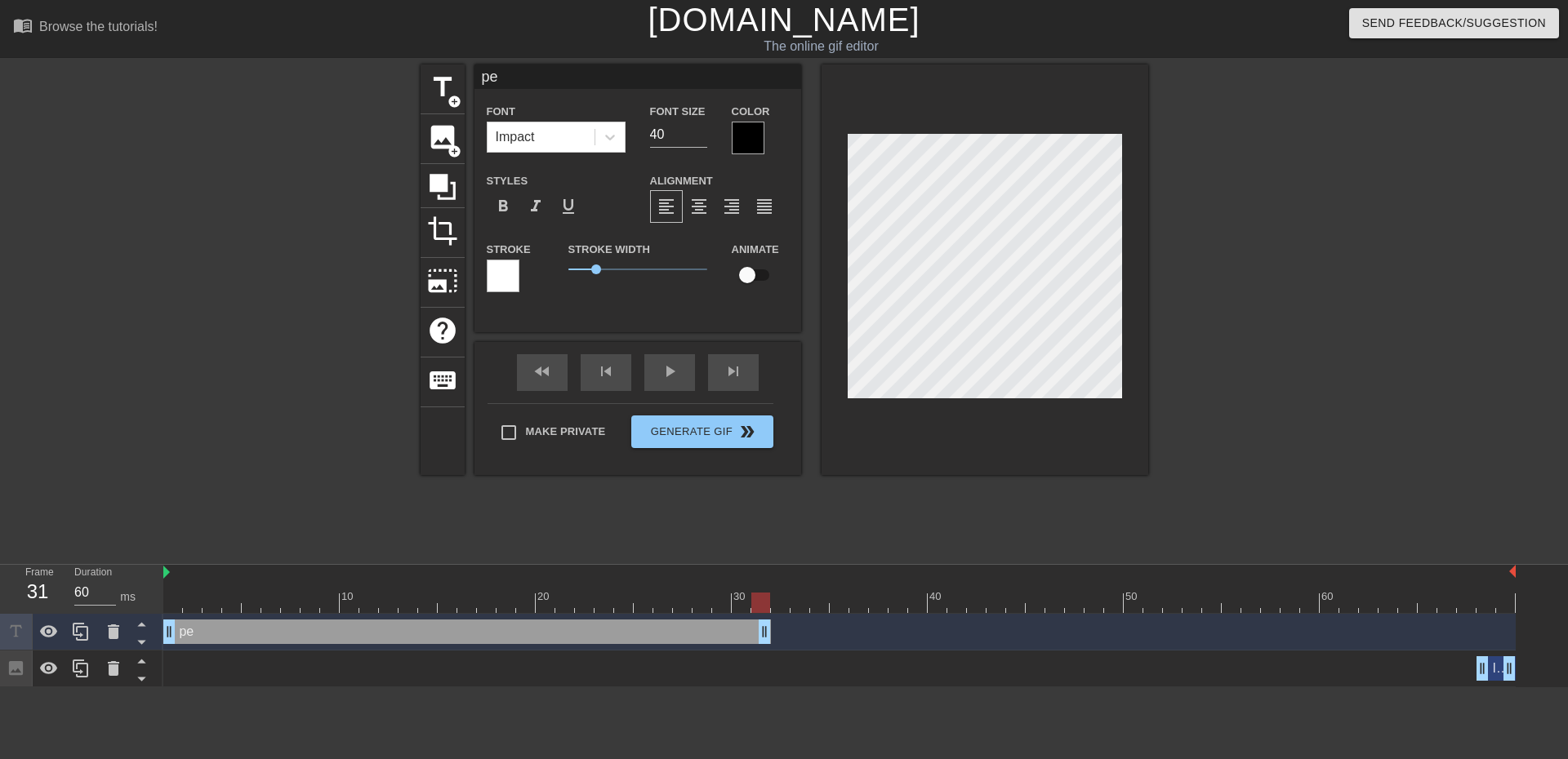
type textarea "pet"
type input "pet"
type textarea "pet"
type input "pet m"
type textarea "pet m"
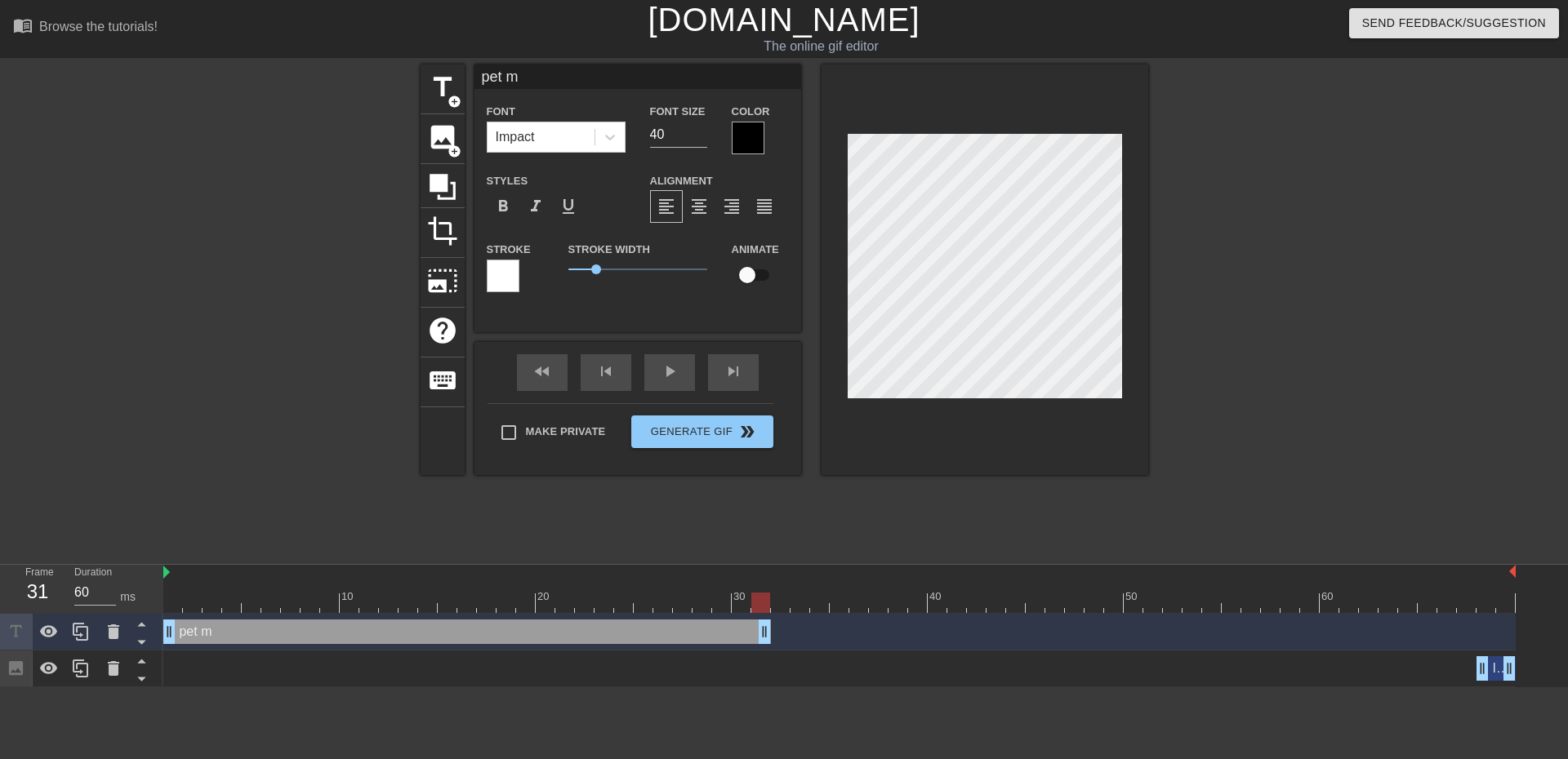
scroll to position [3, 3]
type input "pet me"
type textarea "pet me"
type input "pet me"
type textarea "pet me"
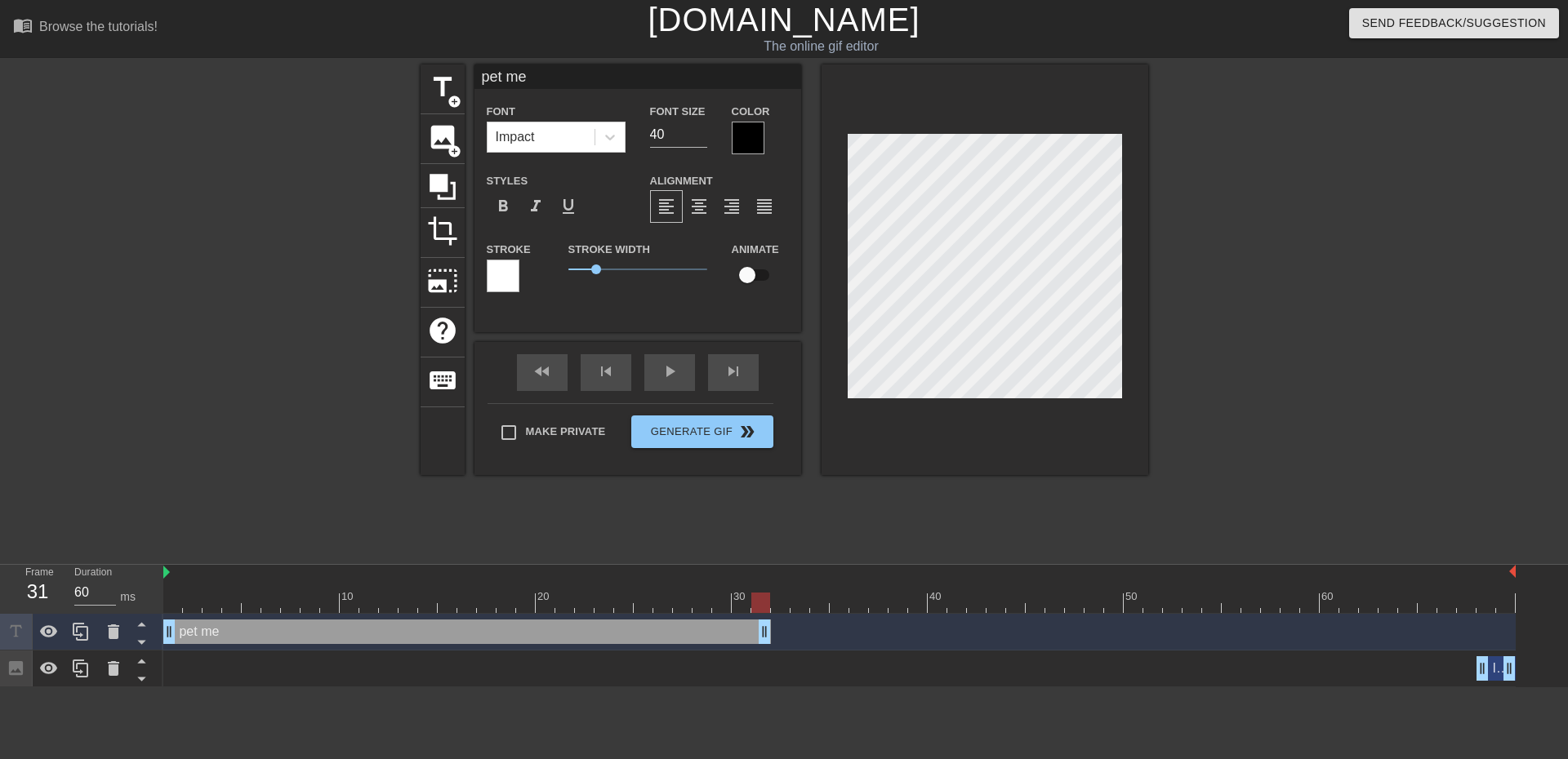
type input "pet me b"
type textarea "pet me b"
type input "pet me bl"
type textarea "pet me bl"
type input "pet me blu"
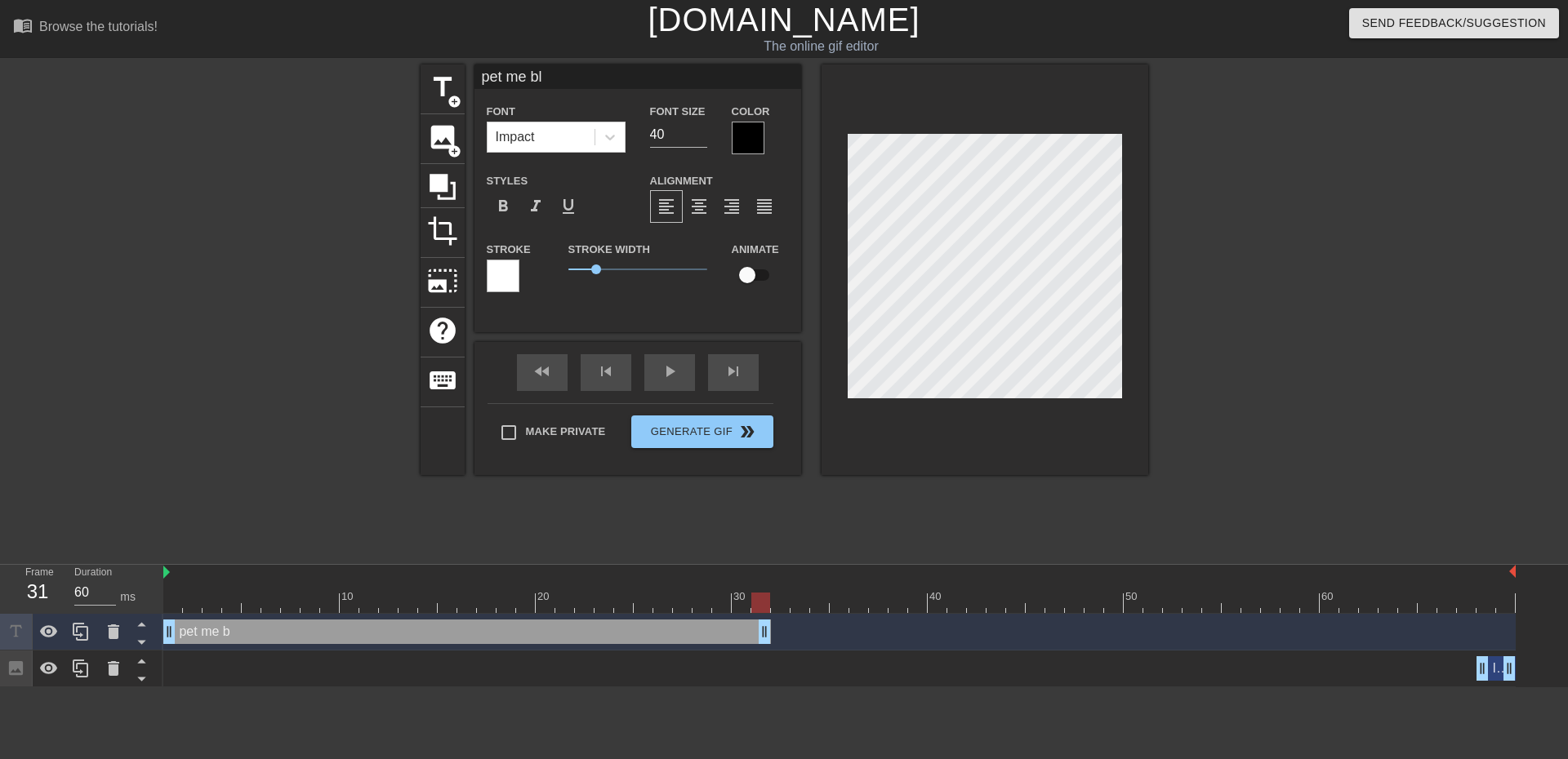
type textarea "pet me blu"
type input "pet me blue"
type textarea "pet me blue"
type input "pet me blue!"
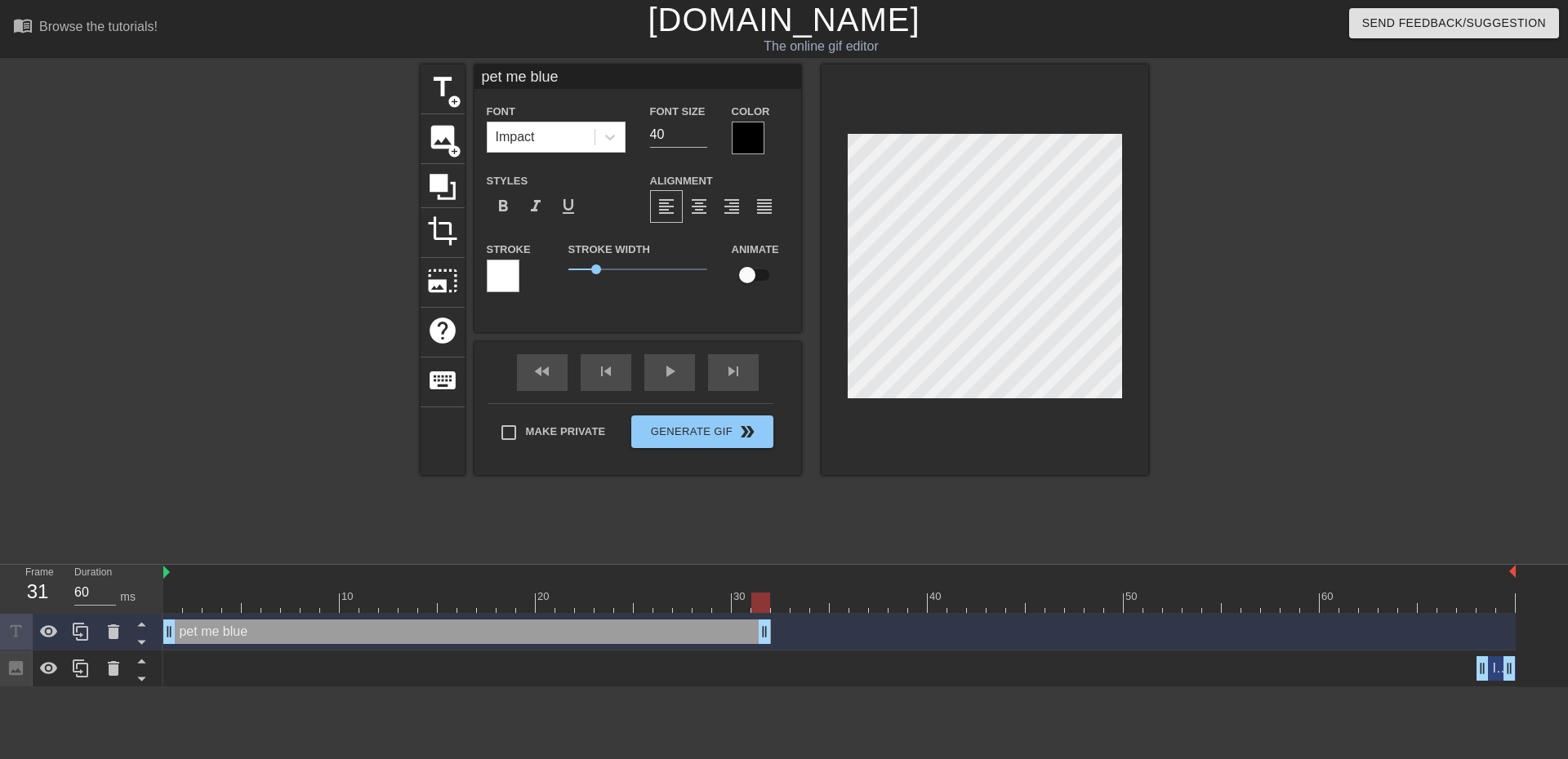
type textarea "pet me blue!"
type input "pet me blue!!"
type textarea "pet me blue!!"
type input "pet me blue!!!"
type textarea "pet me blue!!!"
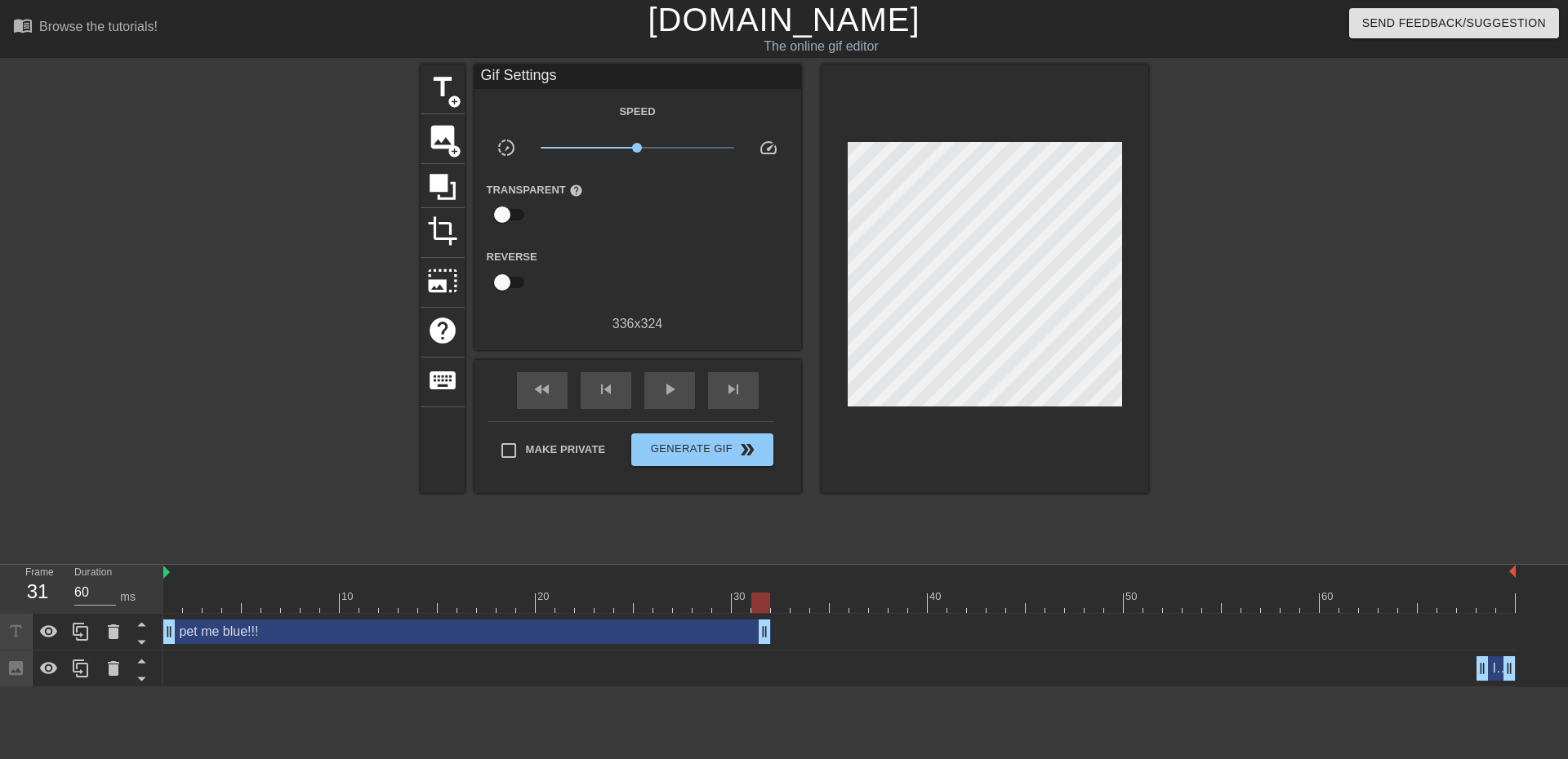
click at [1293, 436] on div at bounding box center [1291, 309] width 245 height 490
click at [86, 637] on icon at bounding box center [80, 632] width 19 height 19
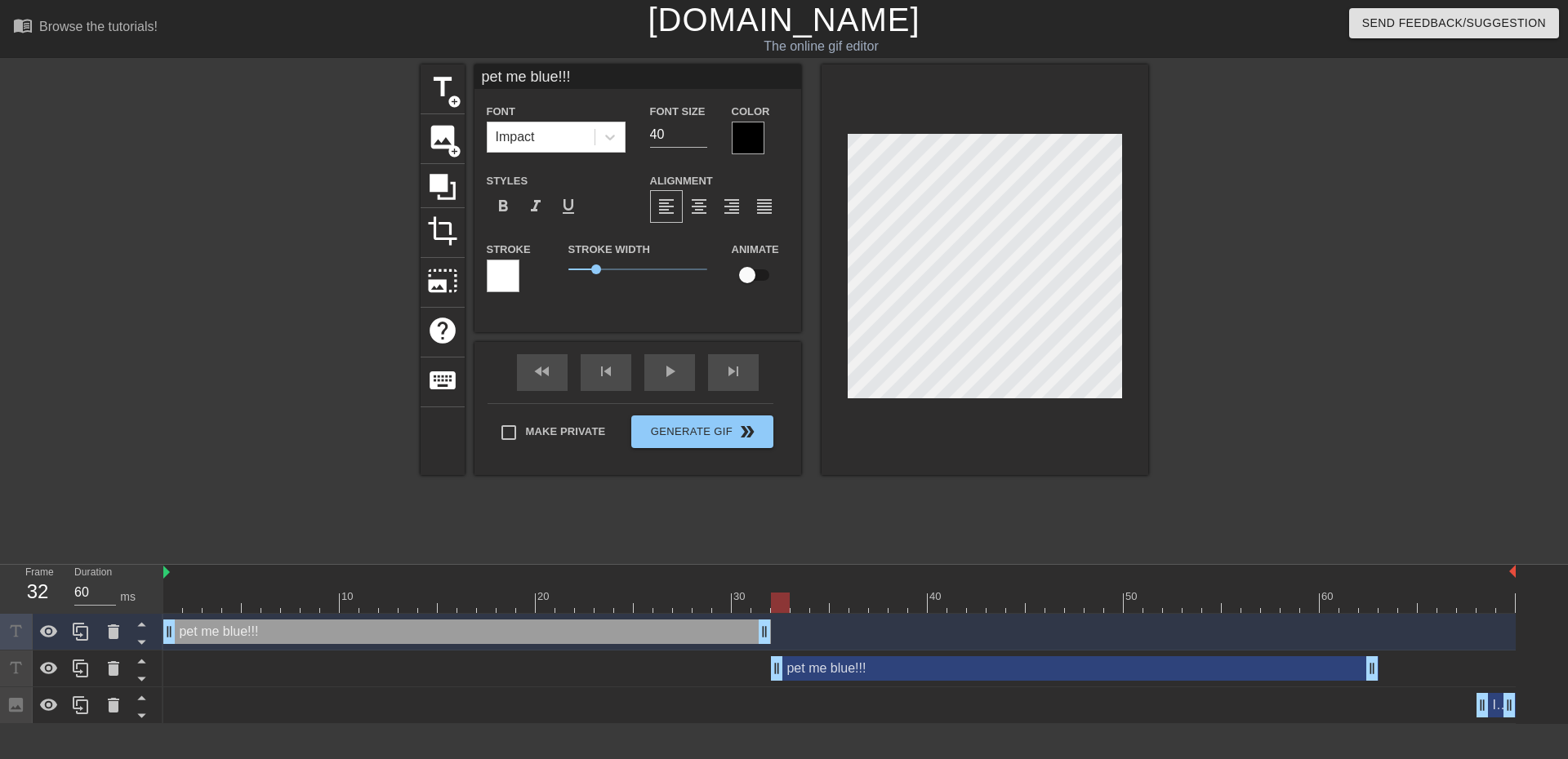
drag, startPoint x: 321, startPoint y: 673, endPoint x: 929, endPoint y: 642, distance: 608.8
click at [929, 642] on div "pet me blue!!! drag_handle drag_handle pet me blue!!! drag_handle drag_handle I…" at bounding box center [866, 669] width 1405 height 111
drag, startPoint x: 779, startPoint y: 669, endPoint x: 957, endPoint y: 689, distance: 179.1
click at [957, 689] on div "pet me blue!!! drag_handle drag_handle pet me blue!!! drag_handle drag_handle I…" at bounding box center [866, 669] width 1405 height 111
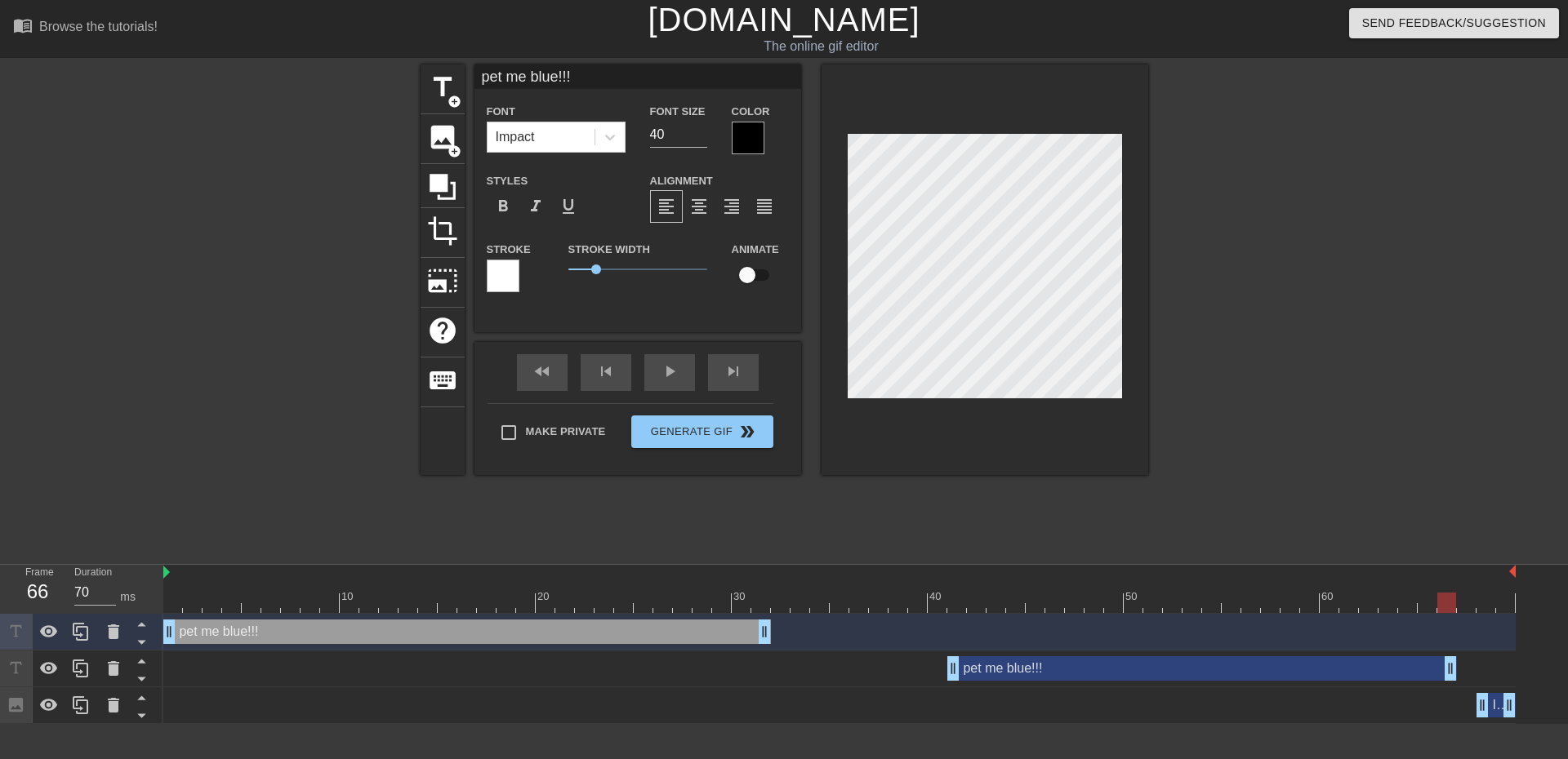
drag, startPoint x: 1377, startPoint y: 674, endPoint x: 1446, endPoint y: 678, distance: 69.1
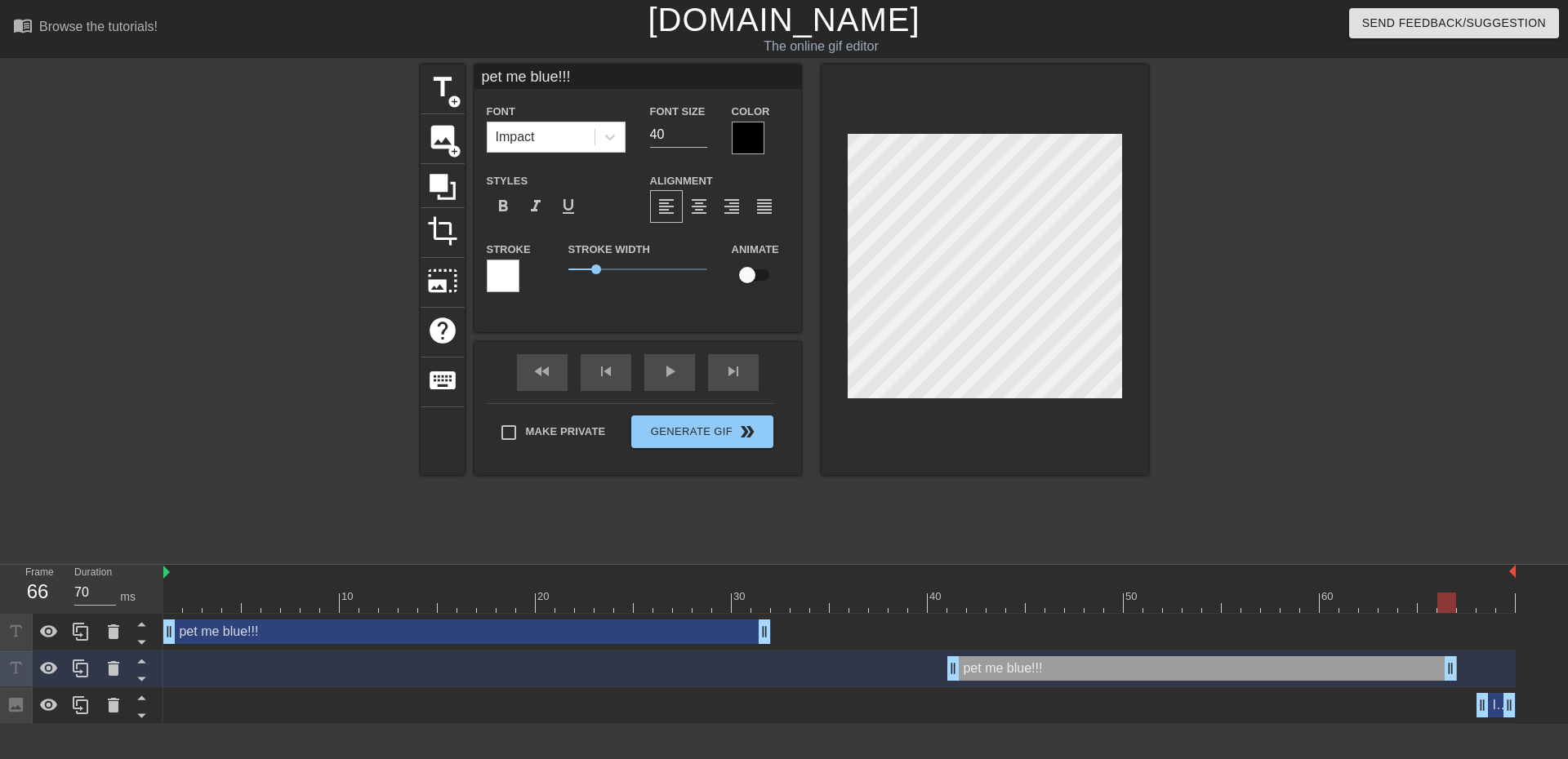
scroll to position [3, 2]
click at [375, 633] on div "pet me blue!!! drag_handle drag_handle" at bounding box center [467, 632] width 608 height 24
drag, startPoint x: 1446, startPoint y: 597, endPoint x: 489, endPoint y: 575, distance: 957.3
click at [489, 575] on div "10 20 30 40 50 60" at bounding box center [840, 588] width 1353 height 48
click at [1364, 411] on div at bounding box center [1291, 309] width 245 height 490
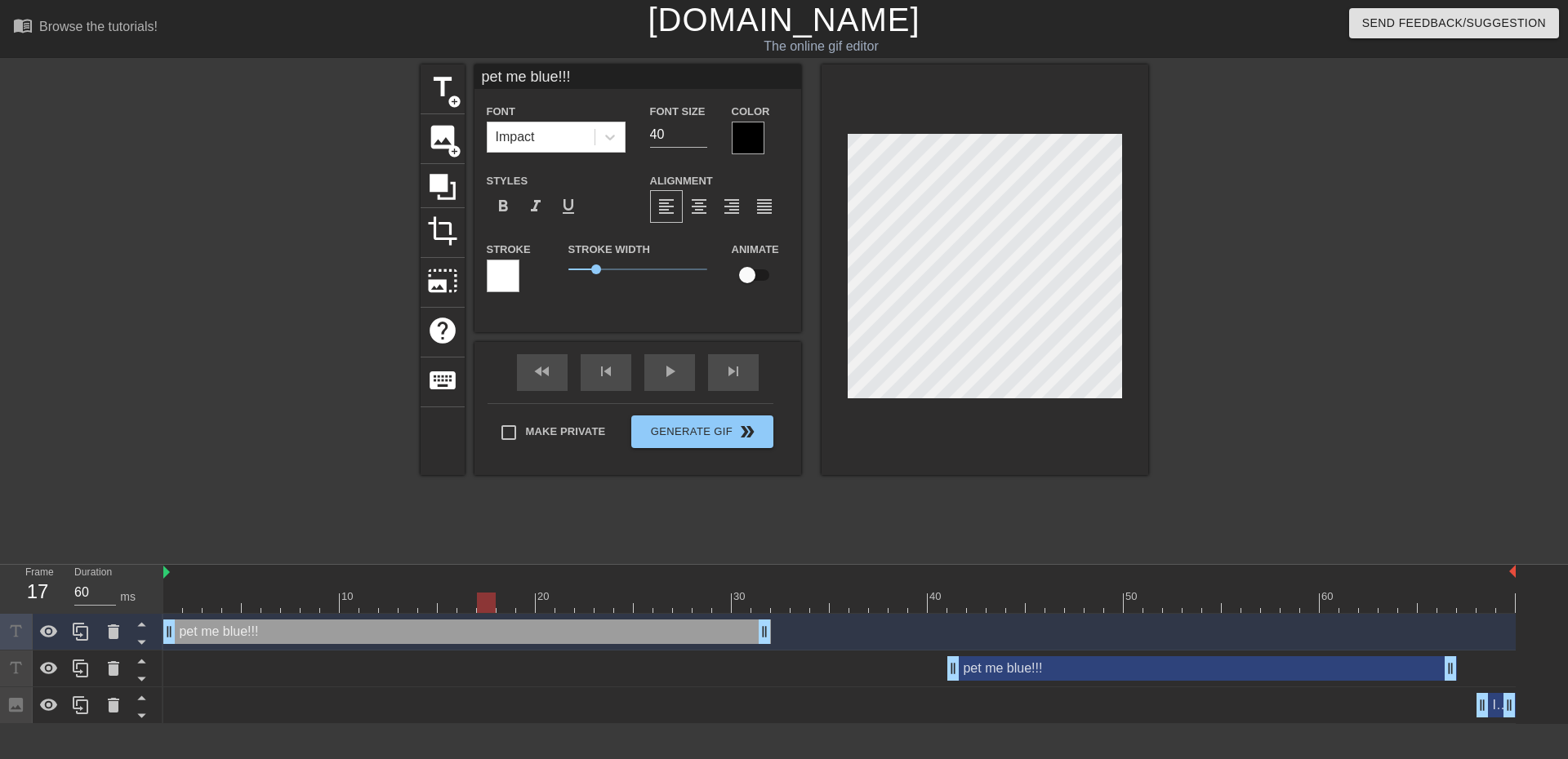
scroll to position [3, 3]
click at [1299, 434] on div at bounding box center [1291, 309] width 245 height 490
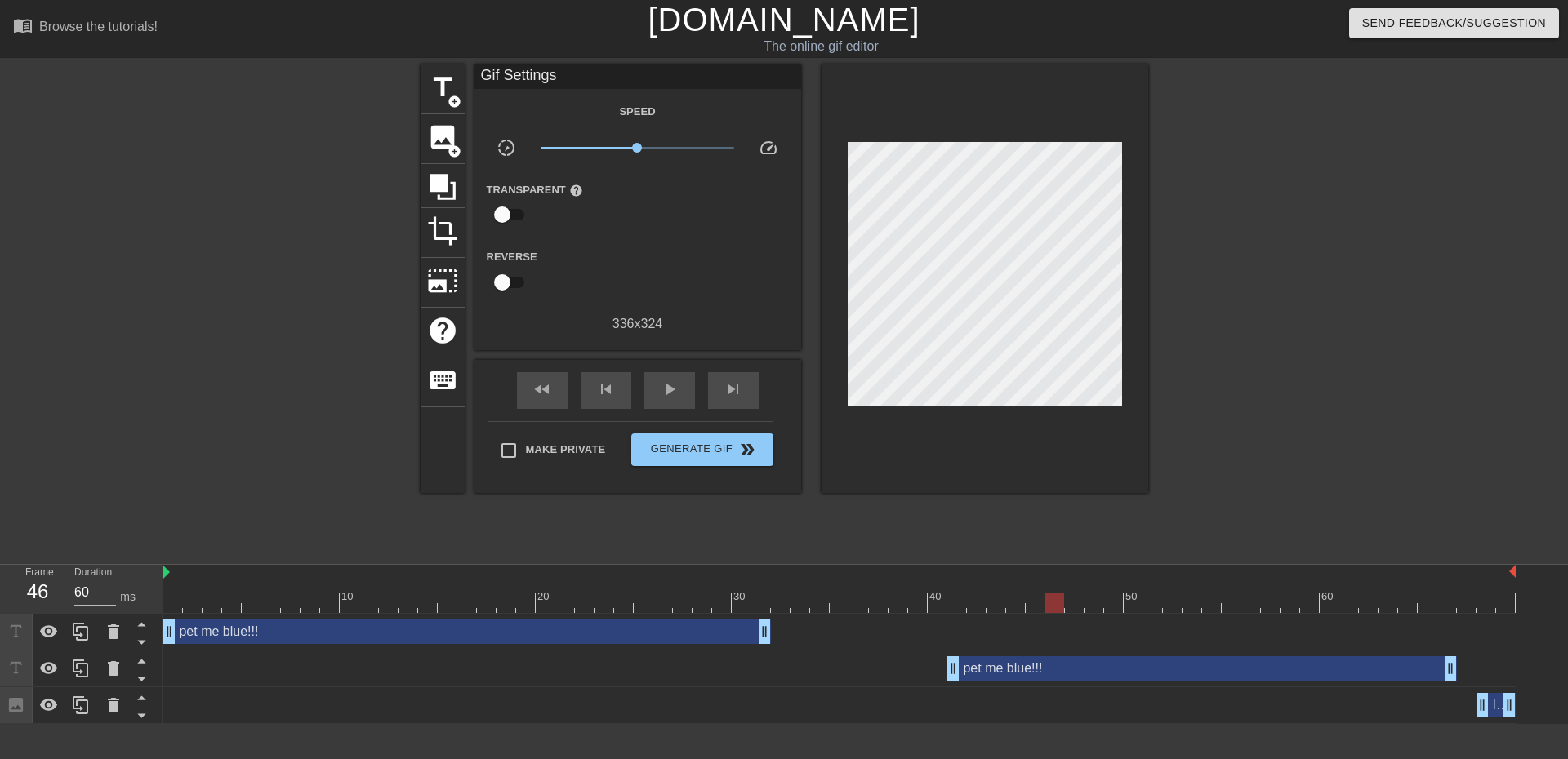
type input "60"
drag, startPoint x: 485, startPoint y: 602, endPoint x: 1001, endPoint y: 633, distance: 516.9
click at [1001, 633] on div "10 20 30 40 50 60 pet me blue!!! drag_handle drag_handle pet me blue!!! drag_ha…" at bounding box center [866, 644] width 1405 height 159
click at [1037, 672] on div "pet me blue!!! drag_handle drag_handle" at bounding box center [1202, 669] width 510 height 24
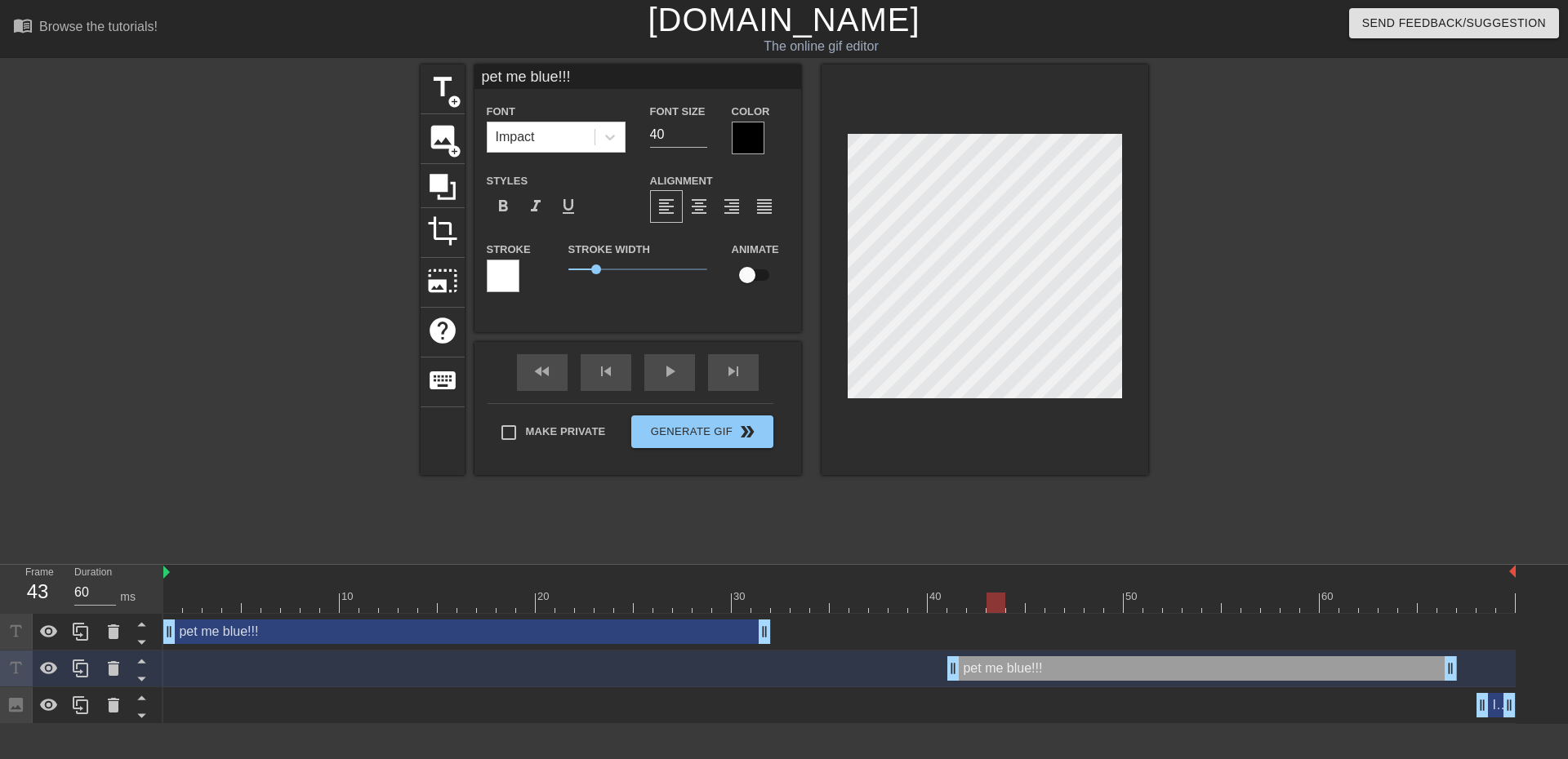
click at [1037, 672] on div "pet me blue!!! drag_handle drag_handle" at bounding box center [1202, 669] width 510 height 24
type input "I"
type textarea "I"
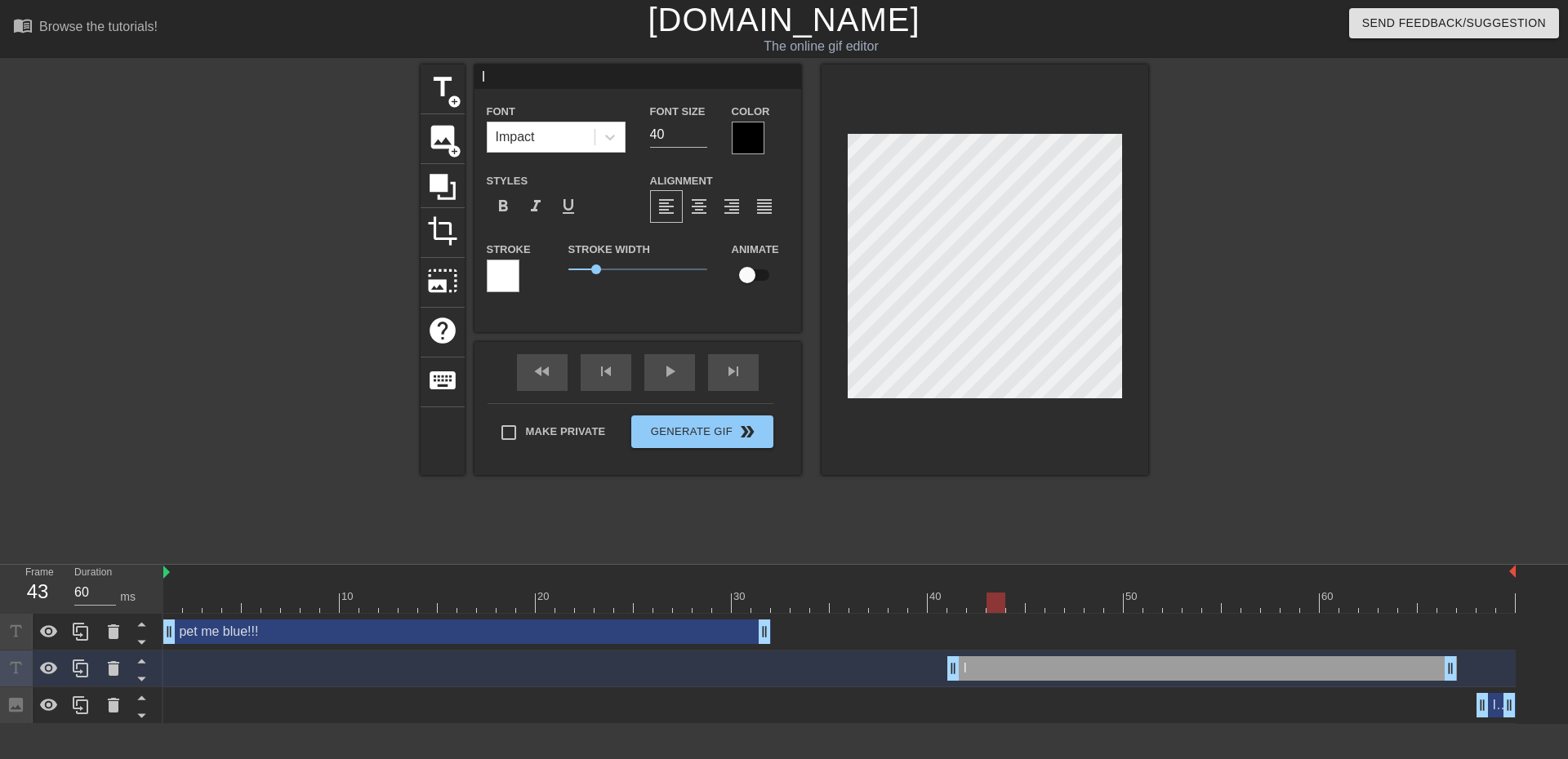
type input "I"
type textarea "I"
type input "I s"
type textarea "I s"
type input "I su"
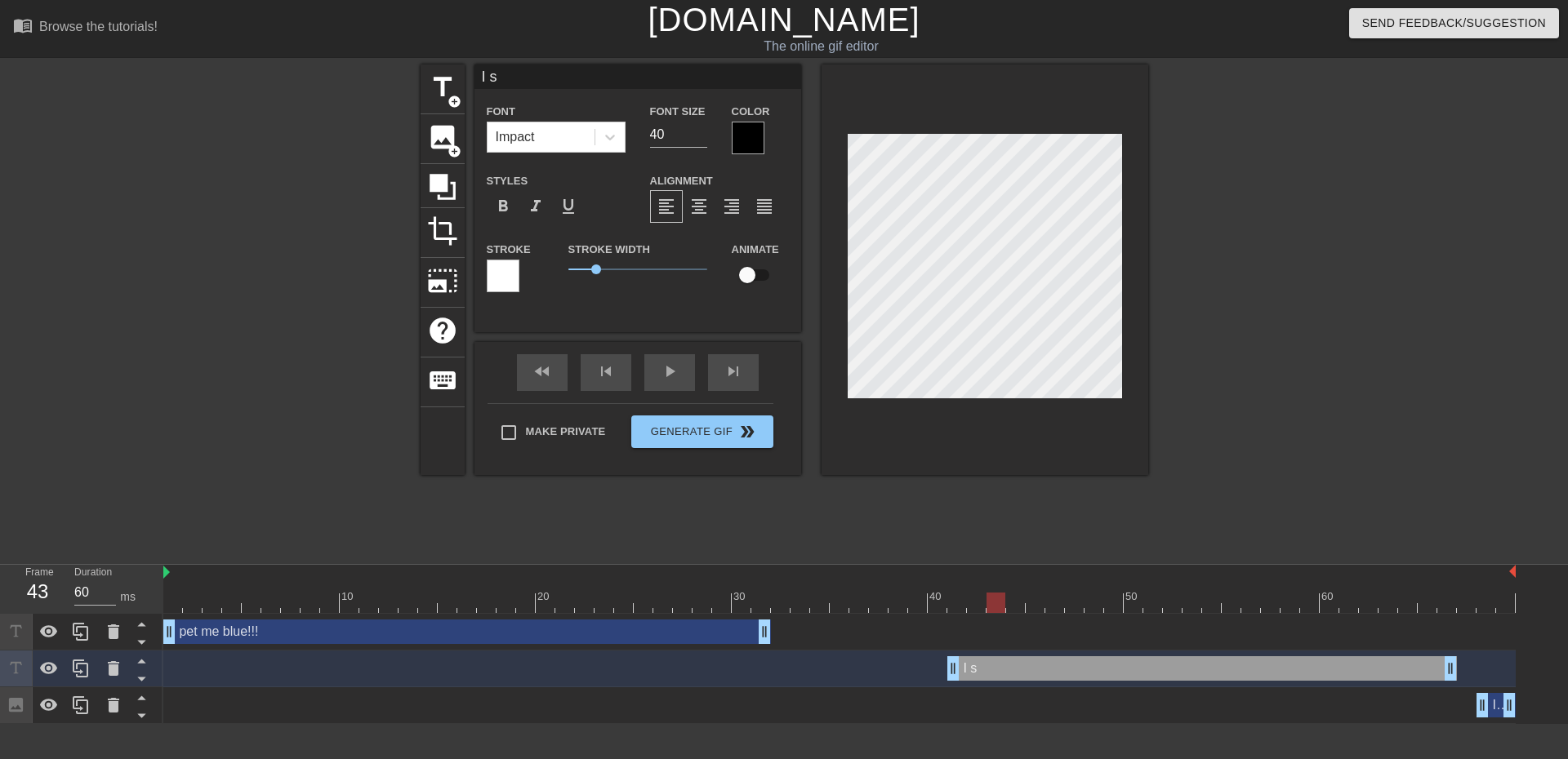
type textarea "I su"
type input "I sum"
type textarea "I sum"
type input "I summ"
type textarea "I summ"
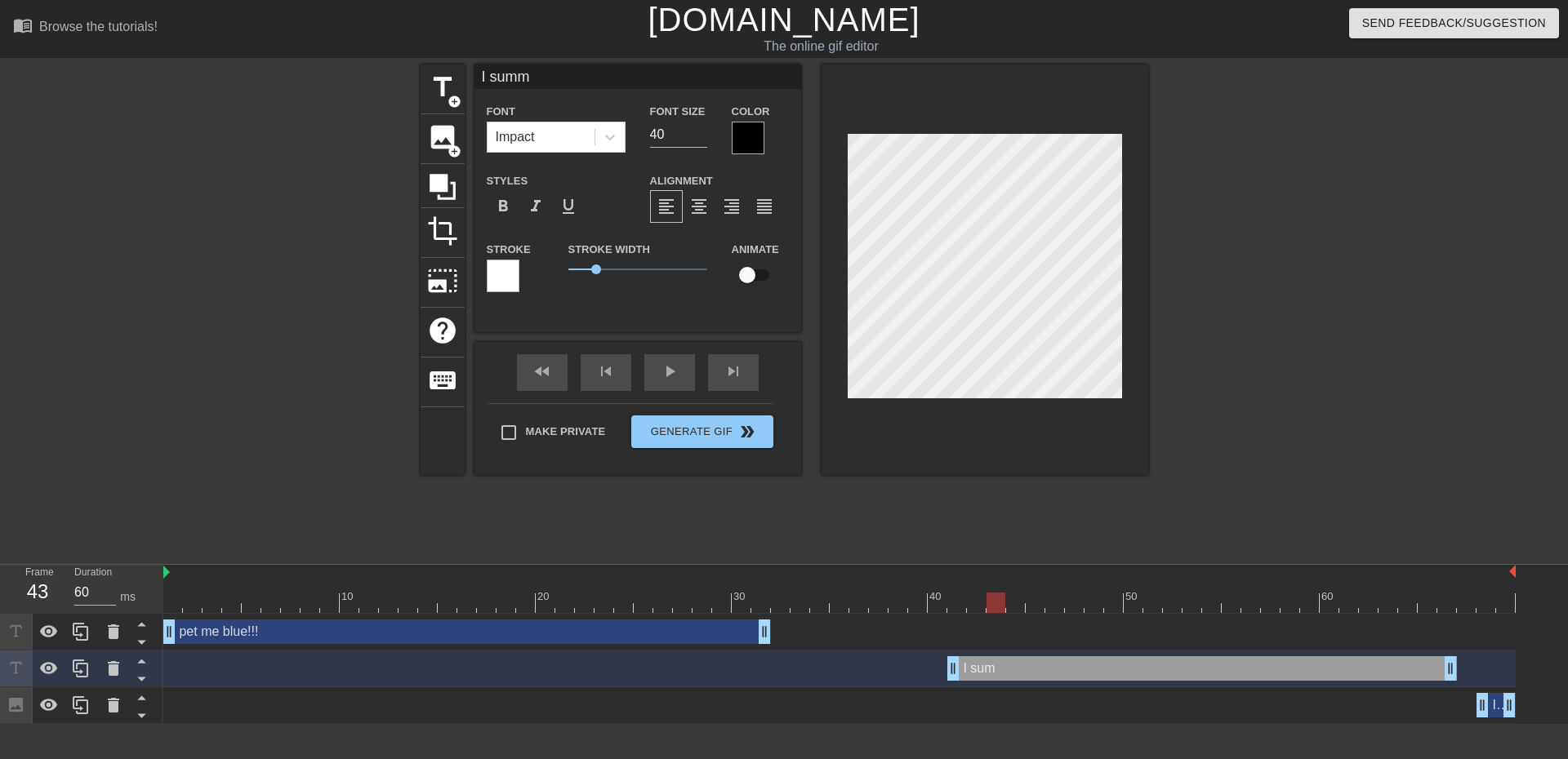
type input "I summo"
type textarea "I summo"
type input "I summon"
type textarea "I summon"
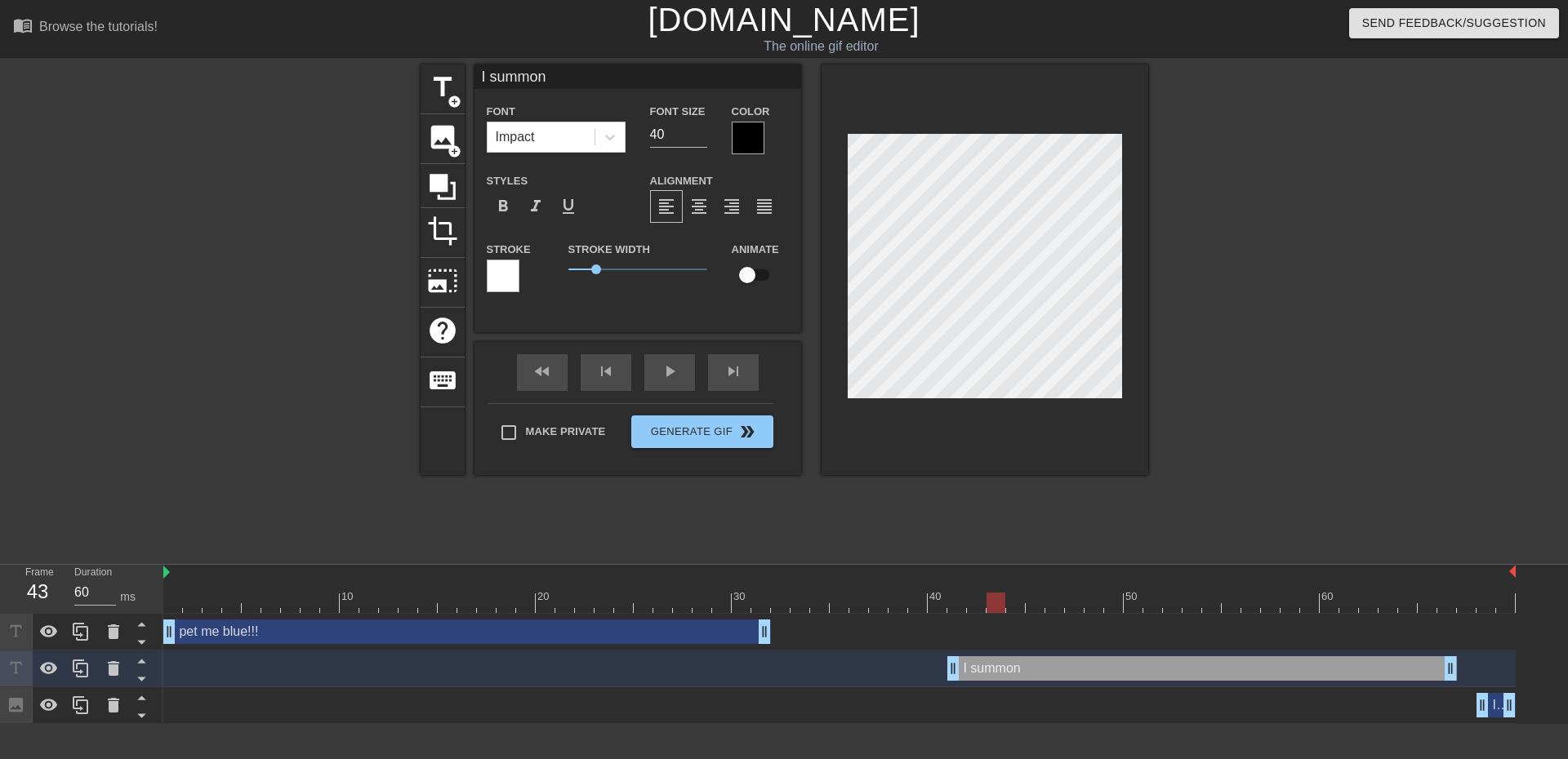
type input "I summon"
type textarea "I summon"
type input "I summon D"
type textarea "I summon D"
type input "I summon DE"
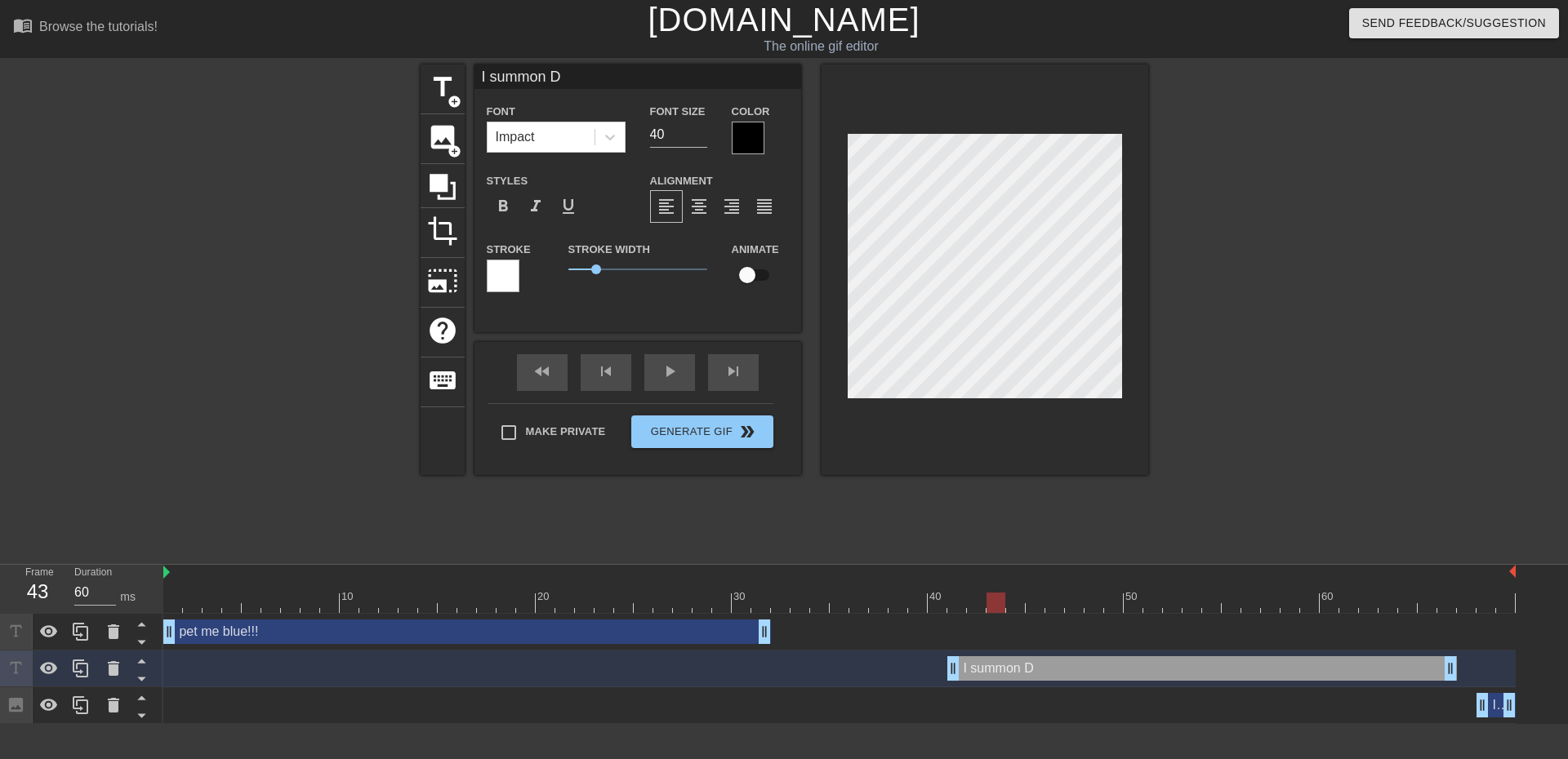
type textarea "I summon DE"
type input "I summon DEM"
type textarea "I summon DEM"
type input "I summon DEMO"
type textarea "I summon DEMO"
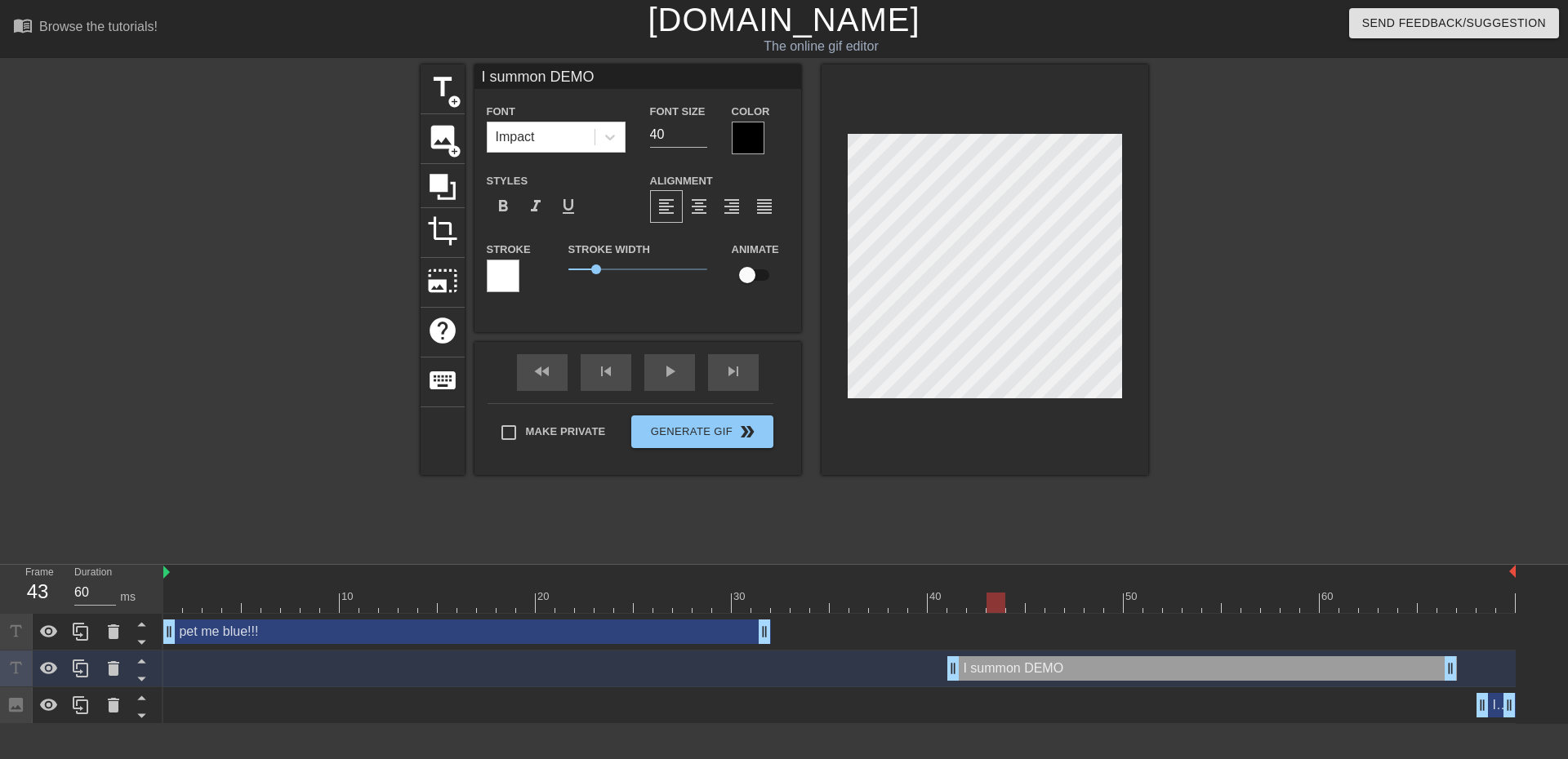
type input "I summon DEMON"
type textarea "I summon DEMON"
type input "I summon DEMON!"
type textarea "I summon DEMON!"
type input "I summon DEMON!!"
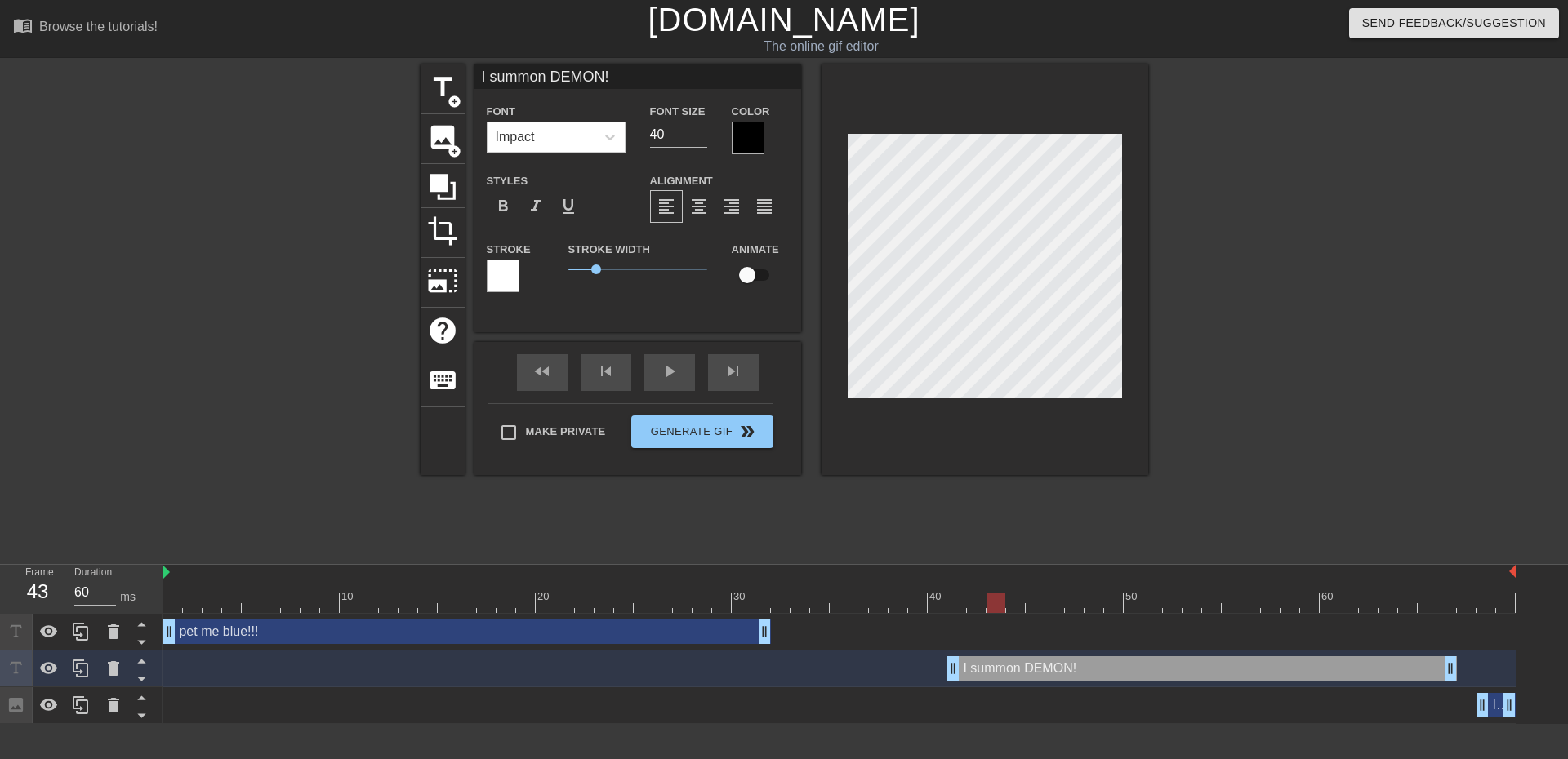
type textarea "I summon DEMON!!"
type input "I summon DEMON!!!"
type textarea "I summon DEMON!!!"
click at [1507, 538] on div "title add_circle image add_circle crop photo_size_select_large help keyboard I …" at bounding box center [784, 309] width 1568 height 490
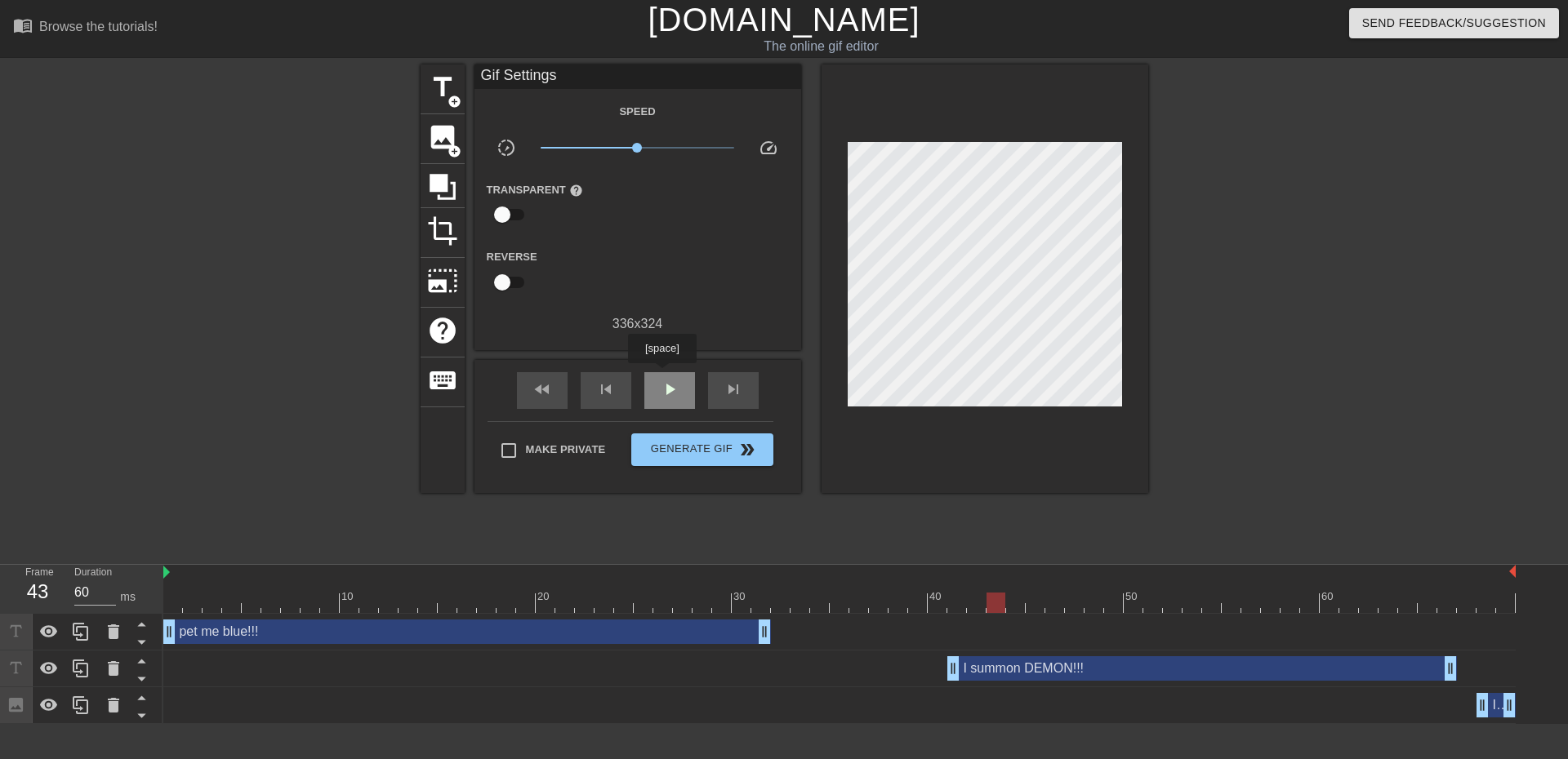
click at [661, 374] on div "play_arrow" at bounding box center [670, 390] width 50 height 37
type input "70"
click at [723, 441] on span "Generate Gif double_arrow" at bounding box center [701, 449] width 128 height 19
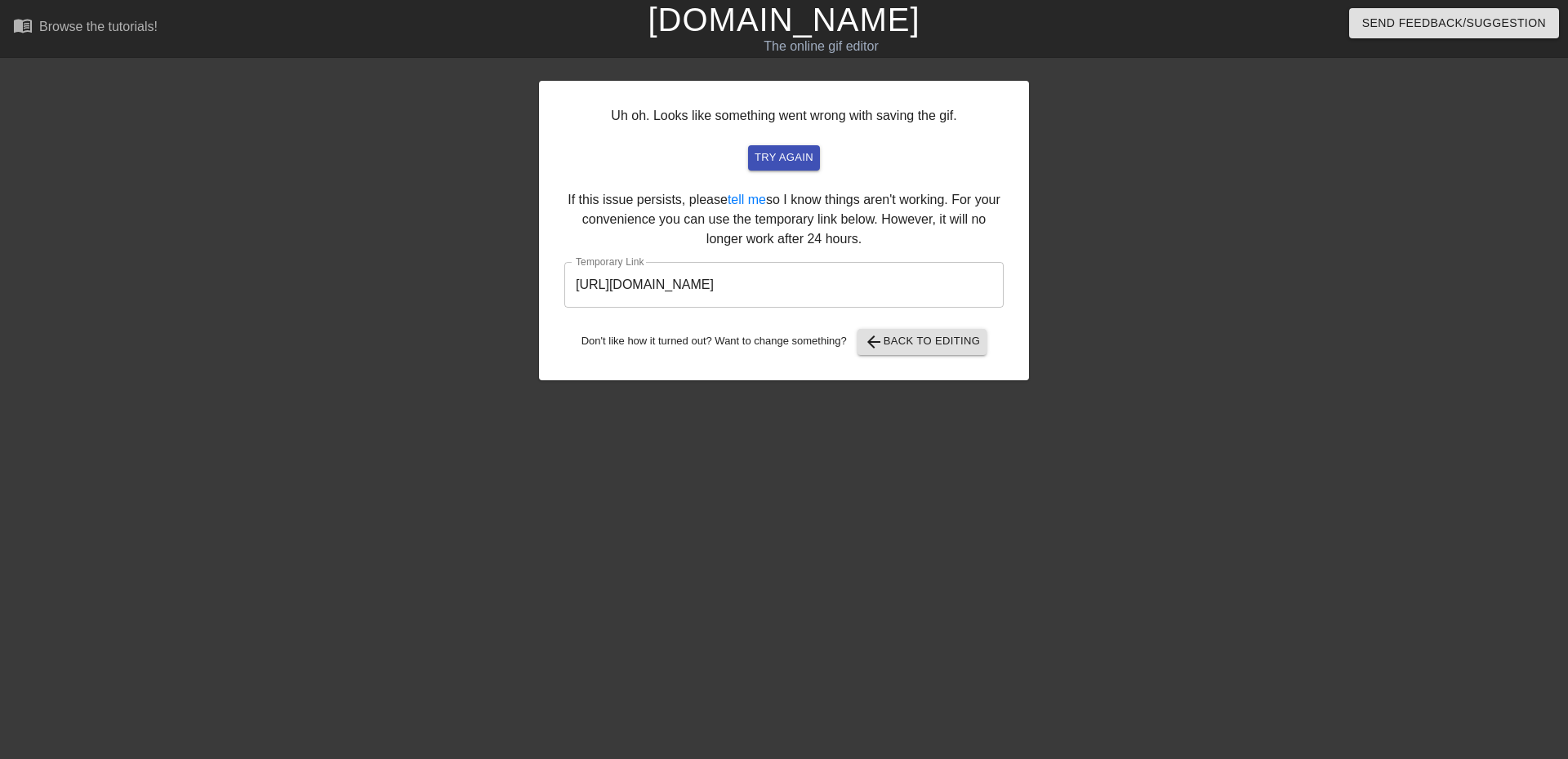
click at [861, 269] on input "[URL][DOMAIN_NAME]" at bounding box center [784, 285] width 439 height 46
